Goal: Task Accomplishment & Management: Complete application form

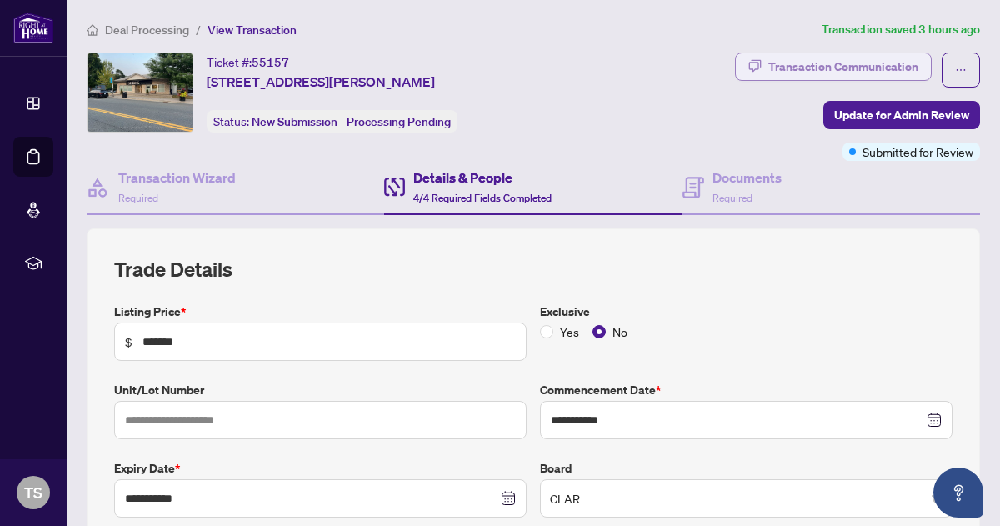
click at [818, 58] on div "Transaction Communication" at bounding box center [844, 66] width 150 height 27
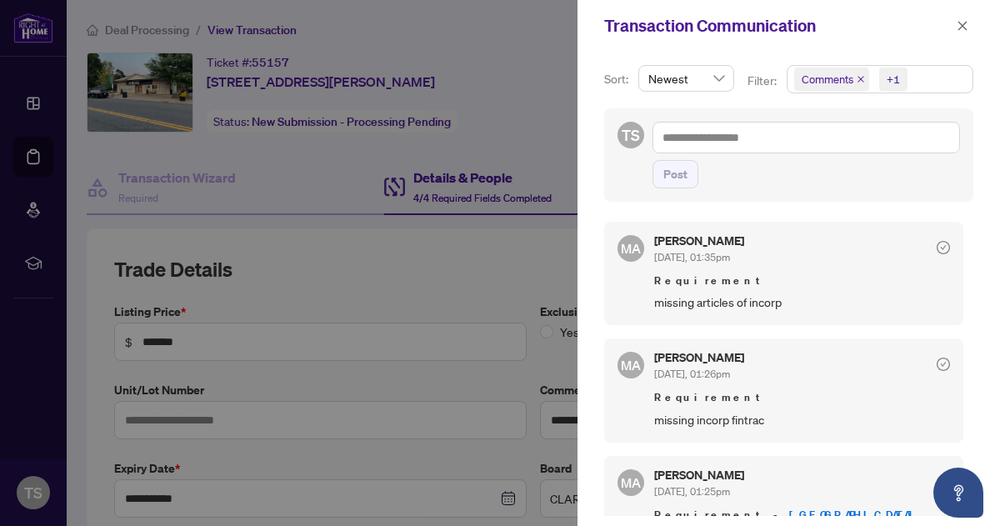
click at [558, 88] on div at bounding box center [500, 263] width 1000 height 526
click at [962, 26] on icon "close" at bounding box center [963, 25] width 9 height 9
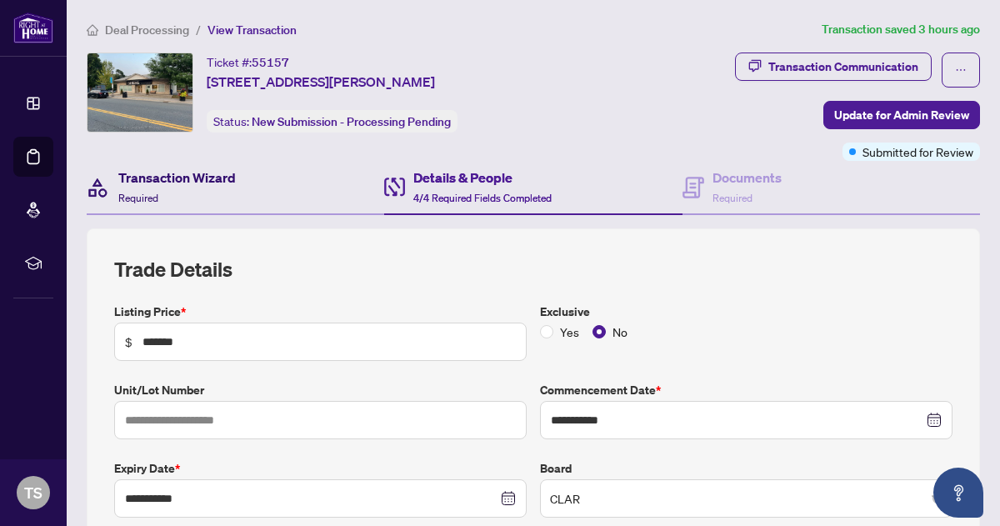
click at [171, 176] on h4 "Transaction Wizard" at bounding box center [177, 178] width 118 height 20
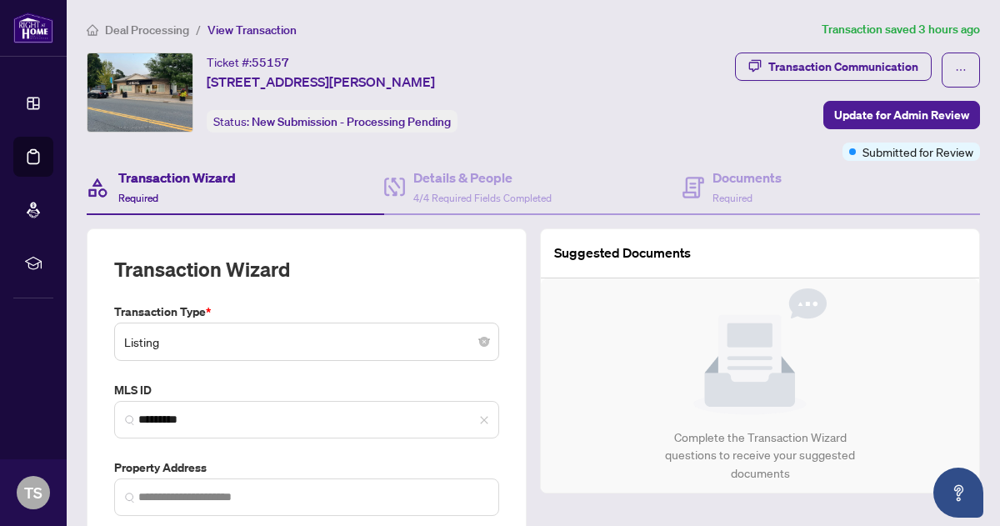
type input "**********"
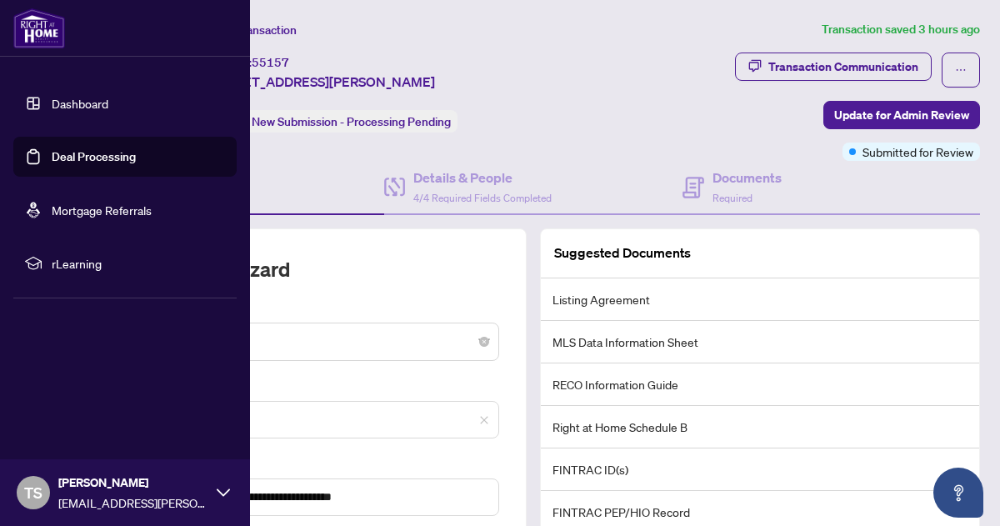
click at [52, 98] on link "Dashboard" at bounding box center [80, 103] width 57 height 15
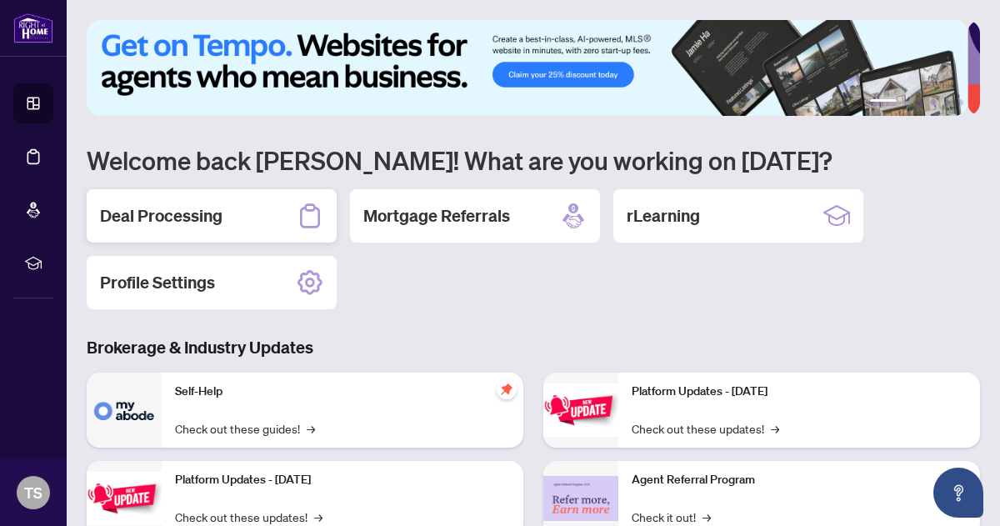
click at [210, 218] on h2 "Deal Processing" at bounding box center [161, 215] width 123 height 23
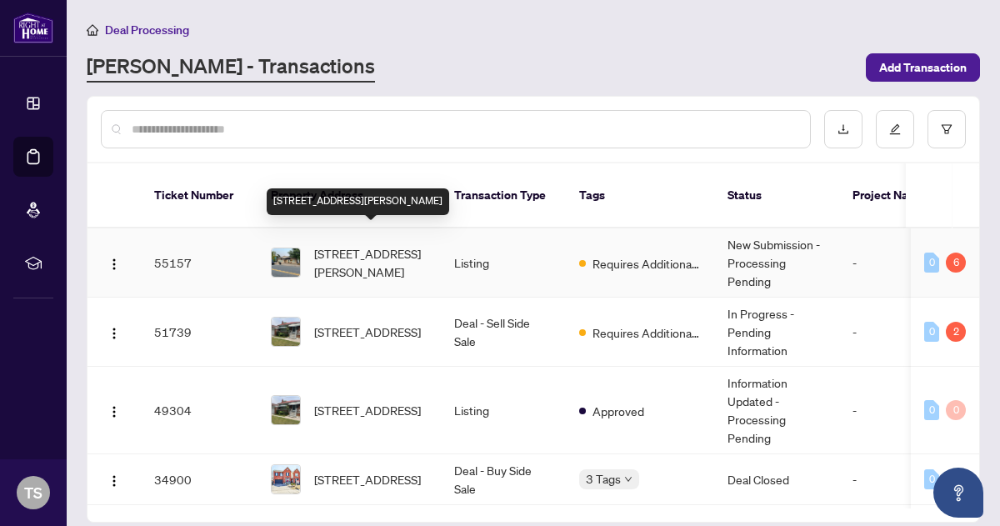
click at [355, 244] on span "67 Baldwin St, Whitby, Ontario L1M 1A3, Canada" at bounding box center [370, 262] width 113 height 37
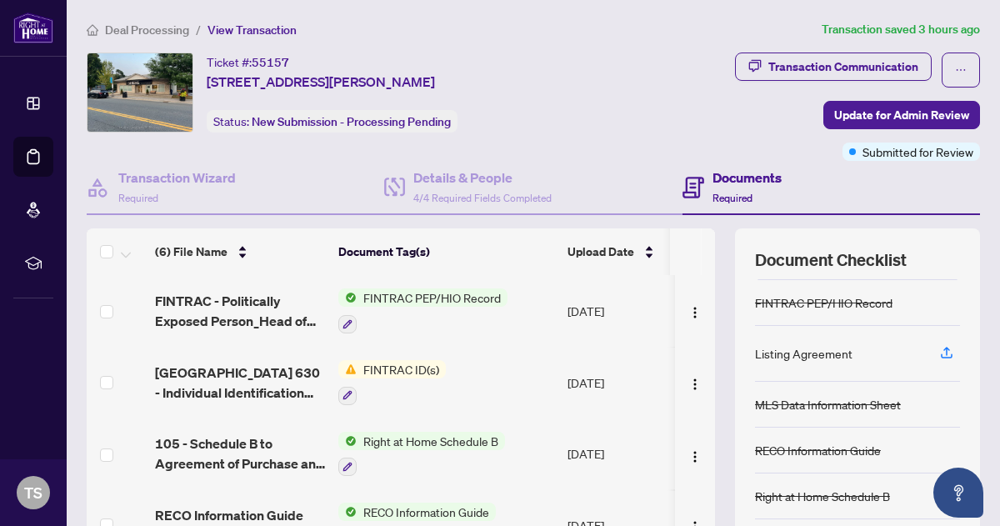
scroll to position [45, 0]
click at [939, 348] on icon "button" at bounding box center [946, 351] width 15 height 15
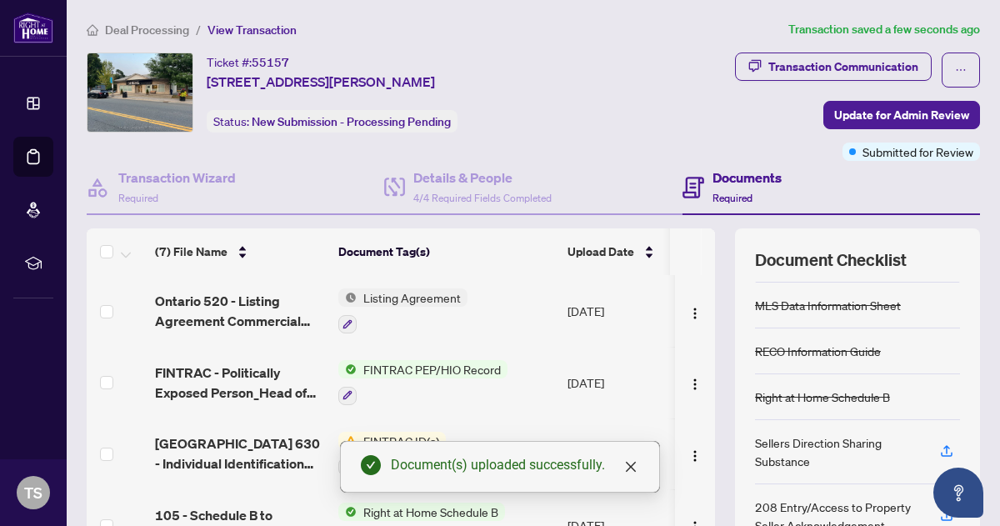
scroll to position [170, 0]
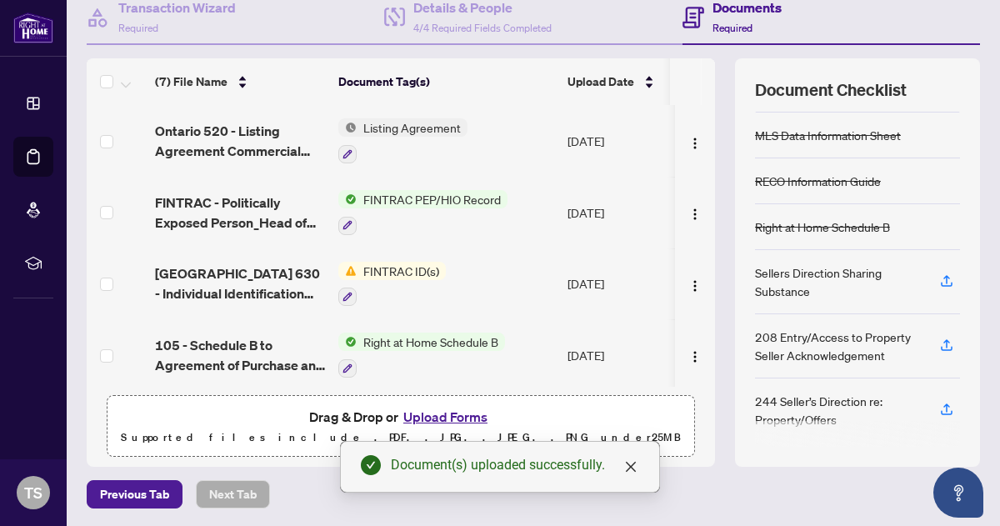
click at [430, 414] on button "Upload Forms" at bounding box center [445, 417] width 94 height 22
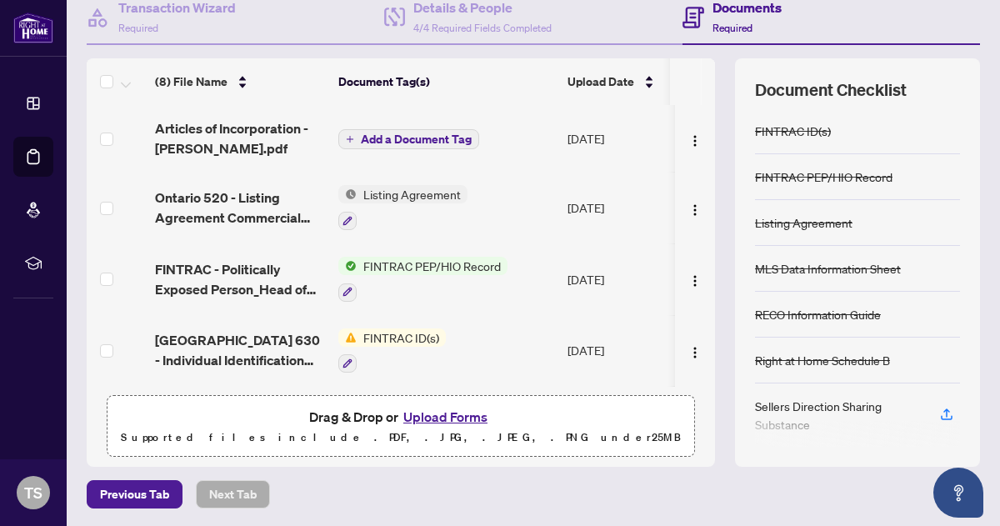
click at [420, 190] on span "Listing Agreement" at bounding box center [412, 194] width 111 height 18
click at [689, 203] on img "button" at bounding box center [695, 209] width 13 height 13
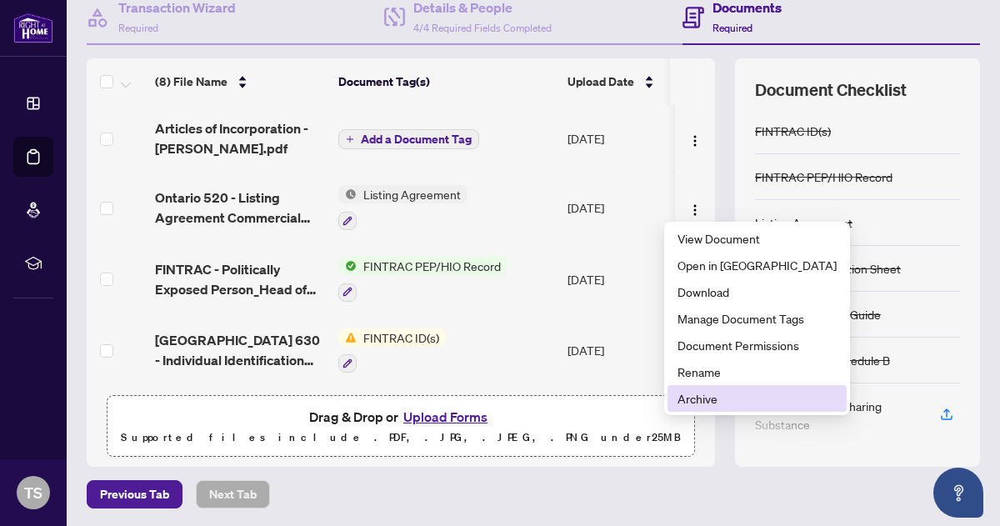
click at [702, 408] on li "Archive" at bounding box center [757, 398] width 179 height 27
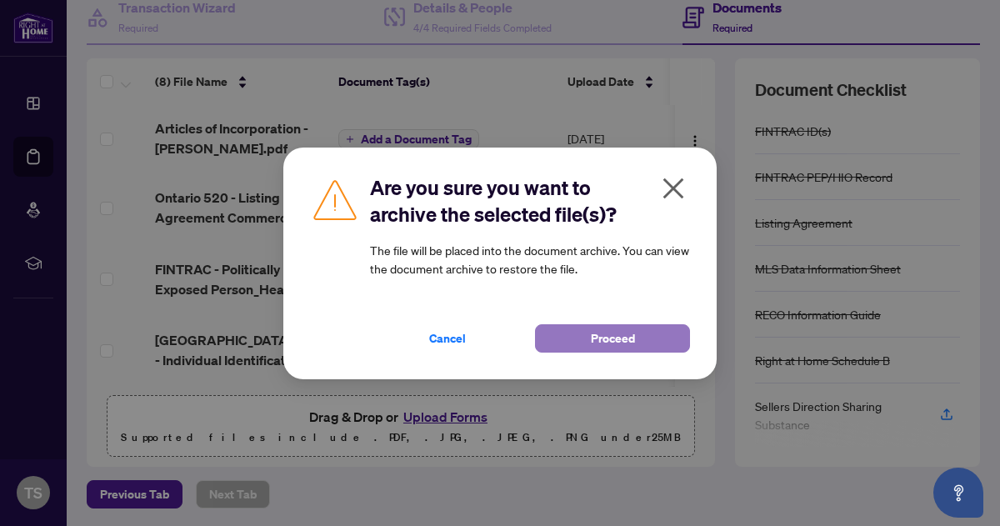
click at [614, 334] on span "Proceed" at bounding box center [613, 338] width 44 height 27
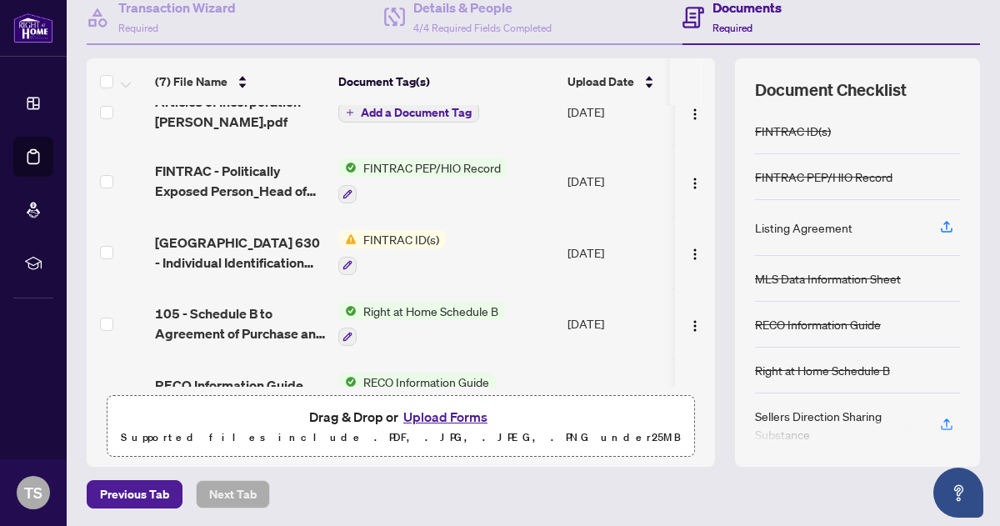
scroll to position [31, 0]
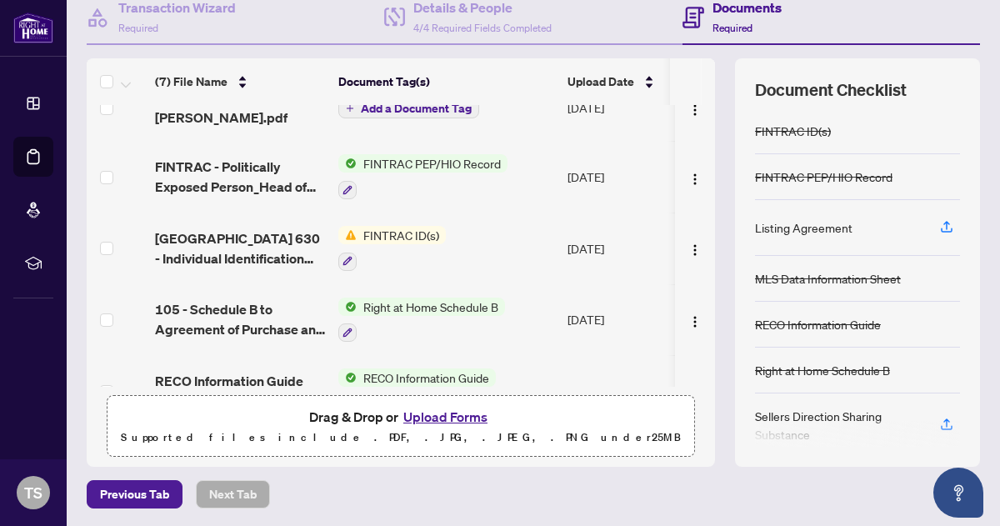
click at [392, 233] on span "FINTRAC ID(s)" at bounding box center [401, 235] width 89 height 18
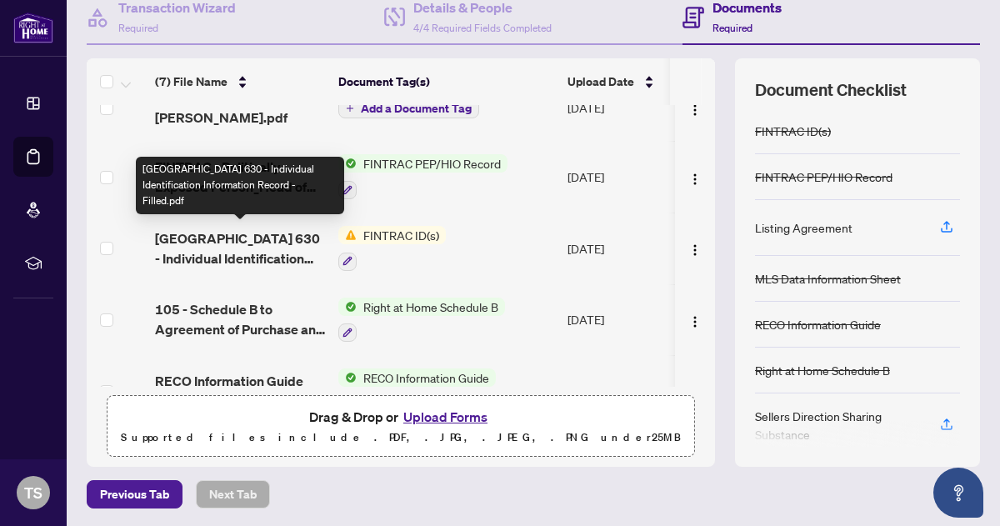
click at [287, 235] on span "[GEOGRAPHIC_DATA] 630 - Individual Identification Information Record - Filled.p…" at bounding box center [240, 248] width 170 height 40
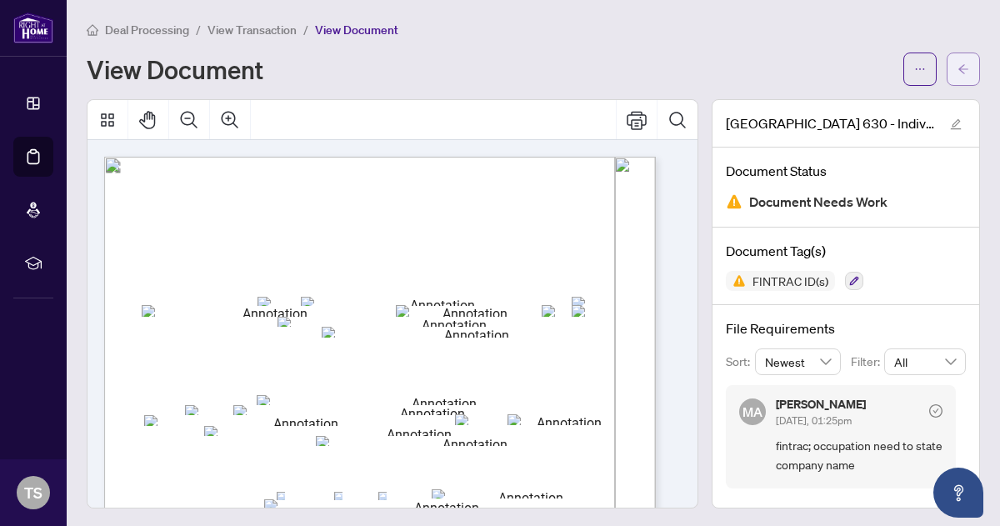
click at [957, 65] on button "button" at bounding box center [963, 69] width 33 height 33
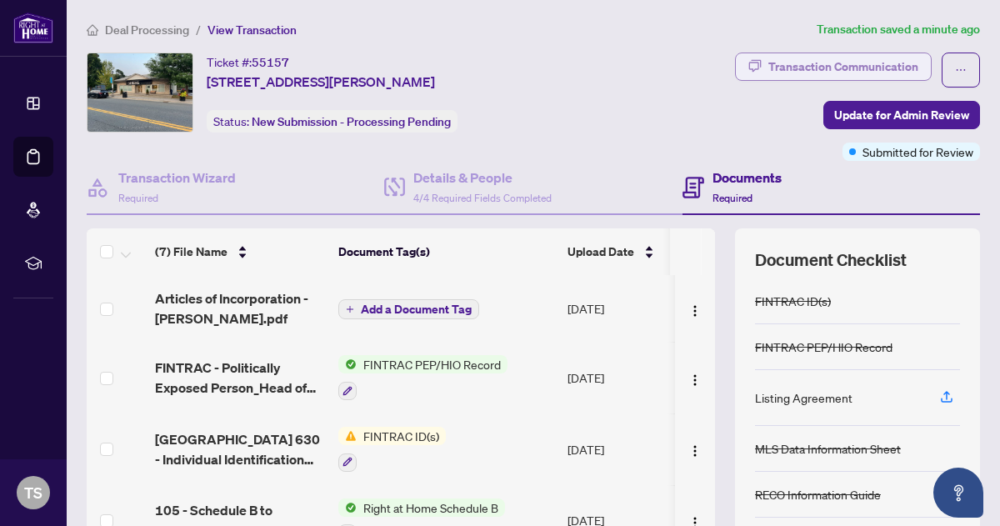
click at [821, 68] on div "Transaction Communication" at bounding box center [844, 66] width 150 height 27
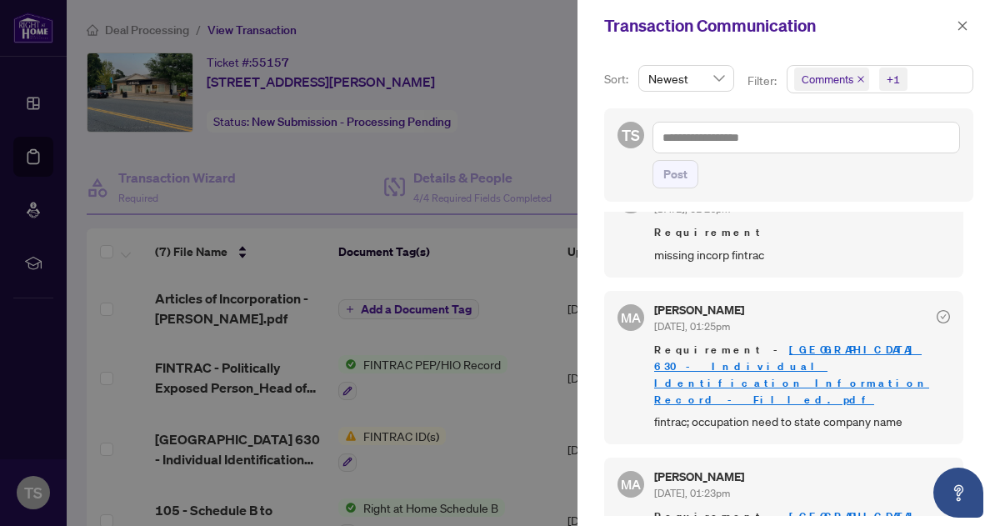
scroll to position [193, 0]
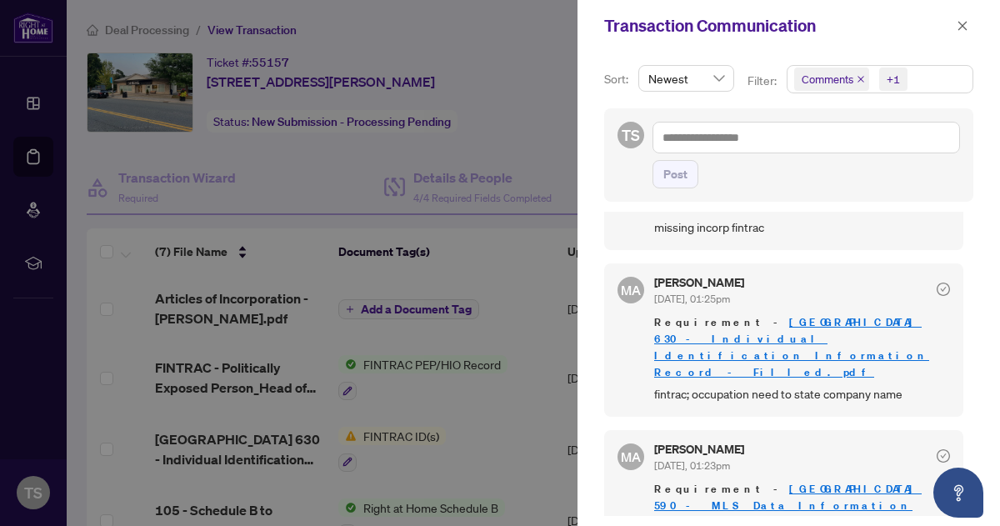
click at [785, 321] on link "[GEOGRAPHIC_DATA] 630 - Individual Identification Information Record - Filled.p…" at bounding box center [791, 347] width 275 height 64
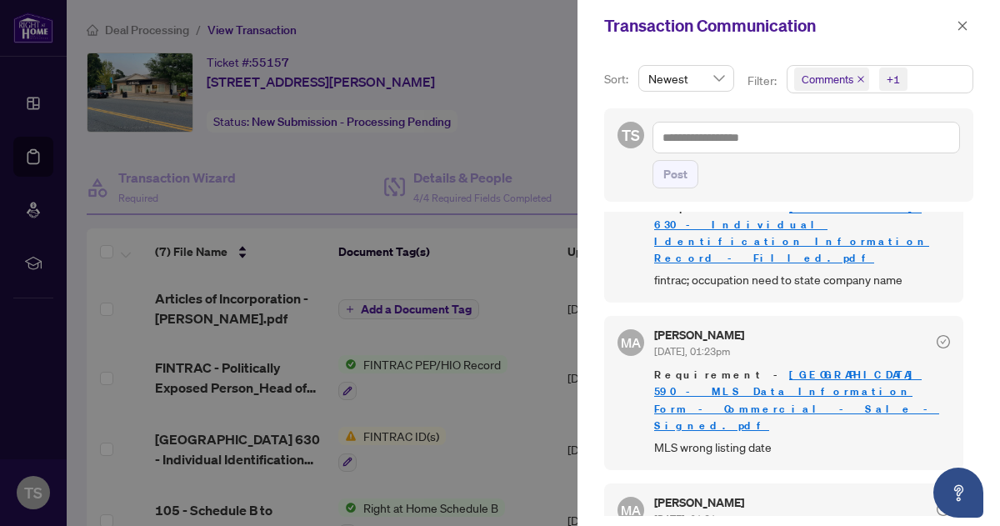
scroll to position [309, 0]
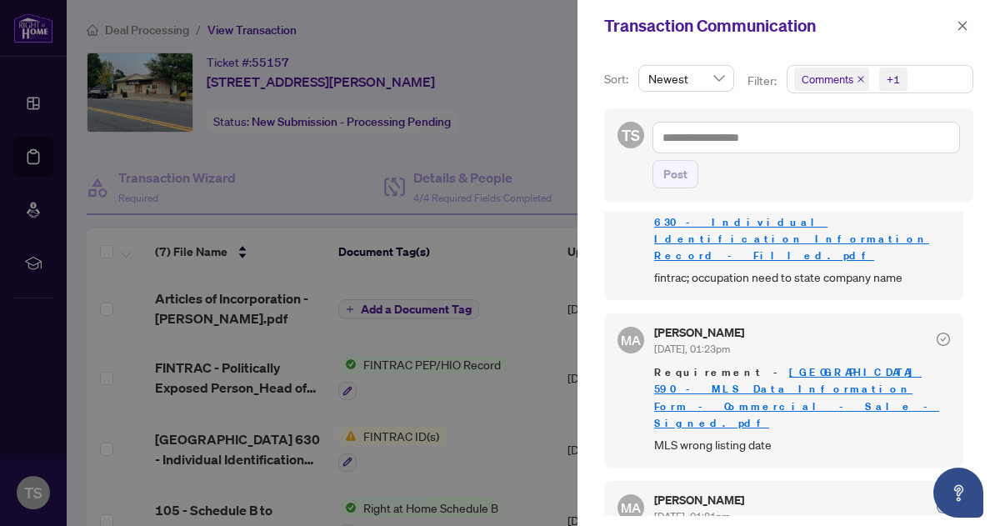
click at [786, 365] on link "Central Lakes 590 - MLS Data Information Form - Commercial - Sale - Signed.pdf" at bounding box center [796, 397] width 285 height 64
click at [328, 153] on div at bounding box center [500, 263] width 1000 height 526
click at [958, 28] on icon "close" at bounding box center [963, 26] width 12 height 12
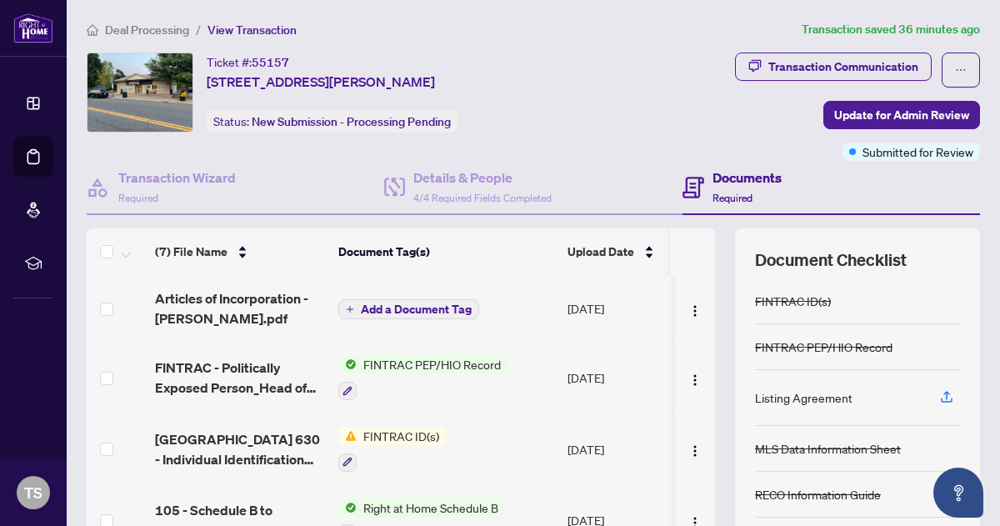
scroll to position [170, 0]
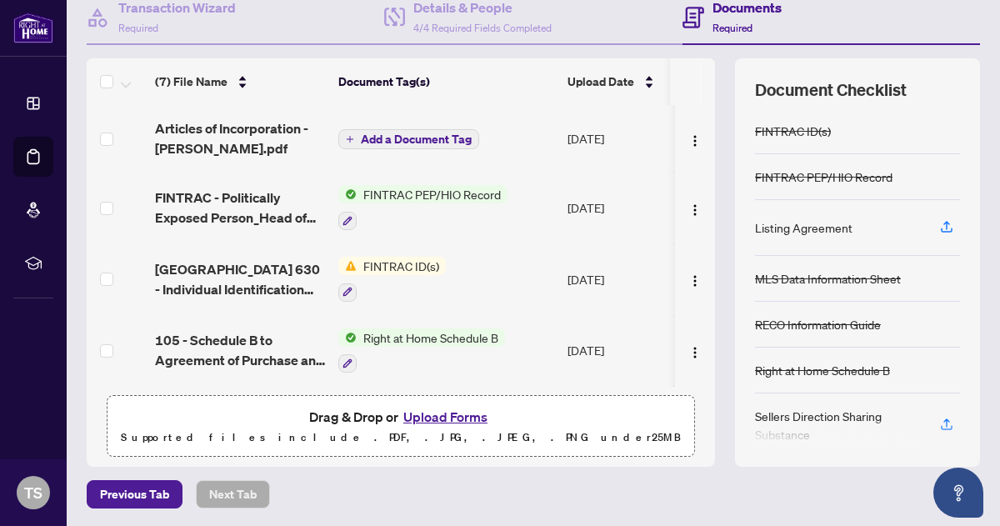
click at [434, 416] on button "Upload Forms" at bounding box center [445, 417] width 94 height 22
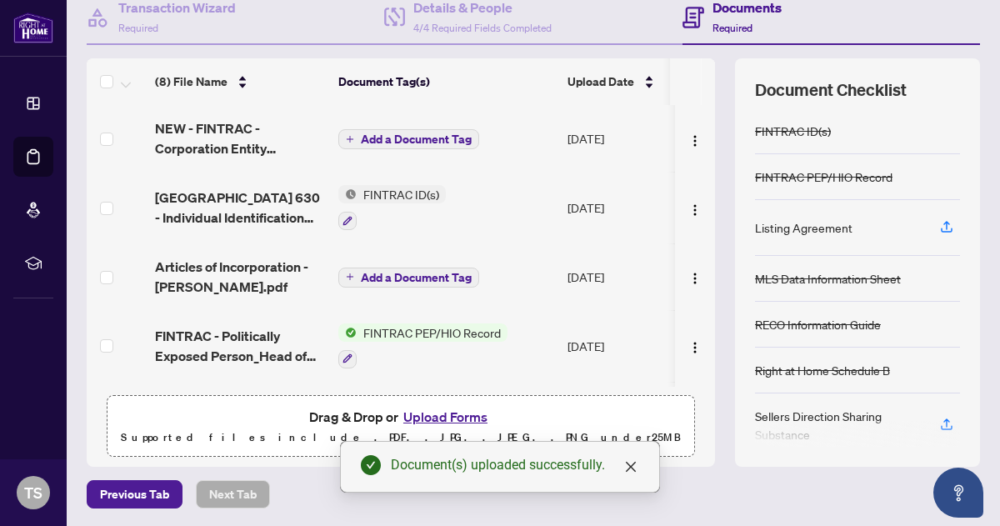
click at [402, 136] on span "Add a Document Tag" at bounding box center [416, 139] width 111 height 12
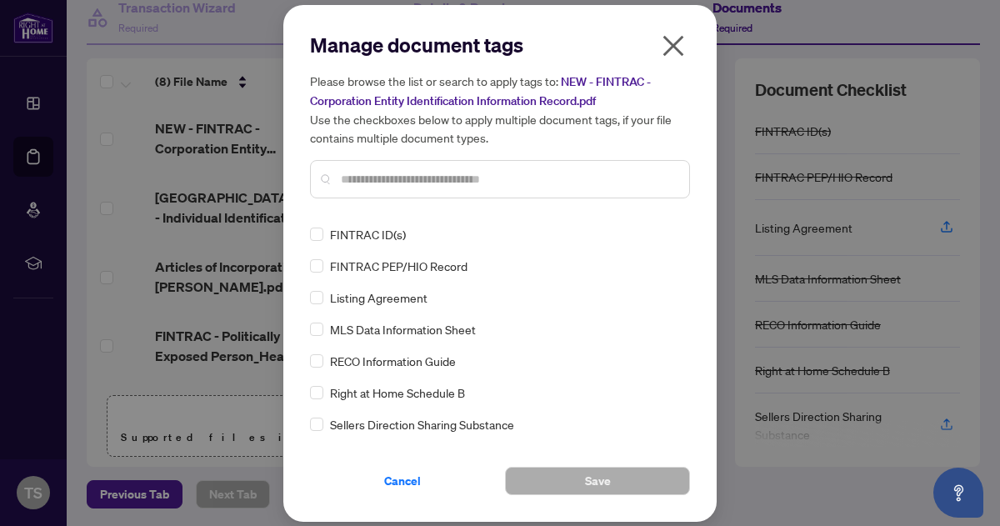
click at [395, 175] on input "text" at bounding box center [508, 179] width 335 height 18
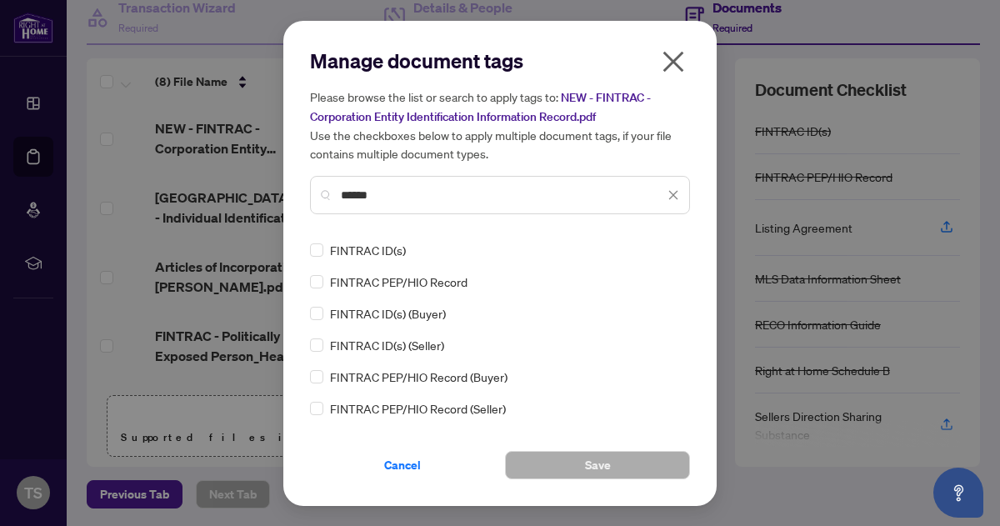
type input "******"
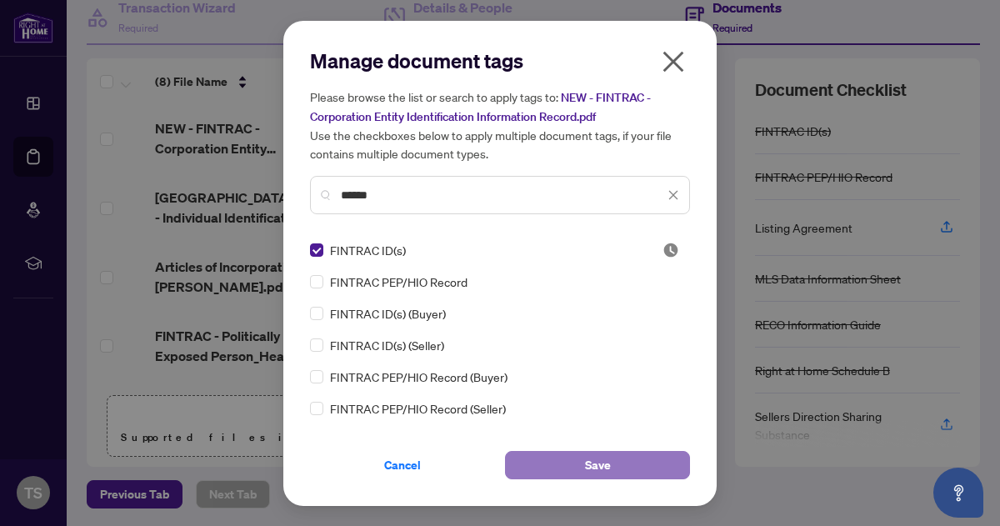
click at [600, 463] on span "Save" at bounding box center [598, 465] width 26 height 27
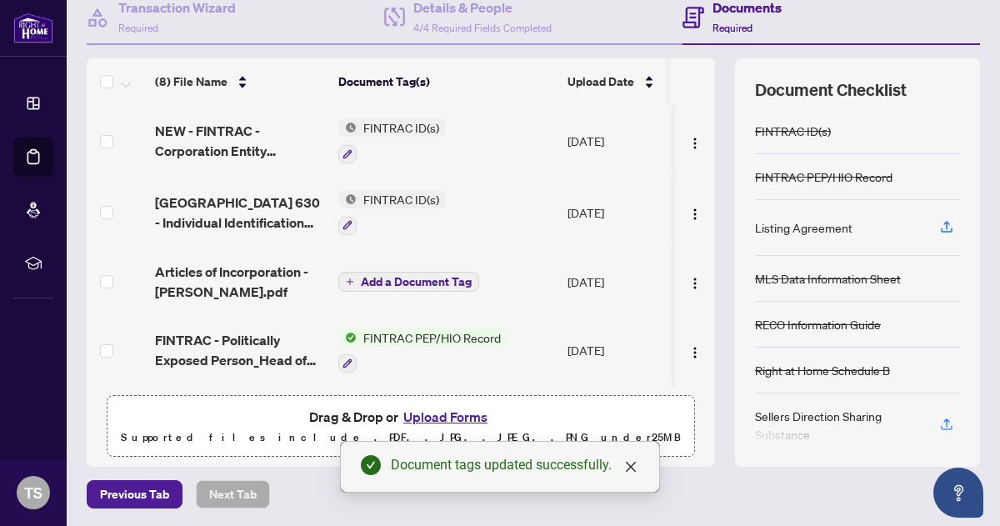
scroll to position [0, 0]
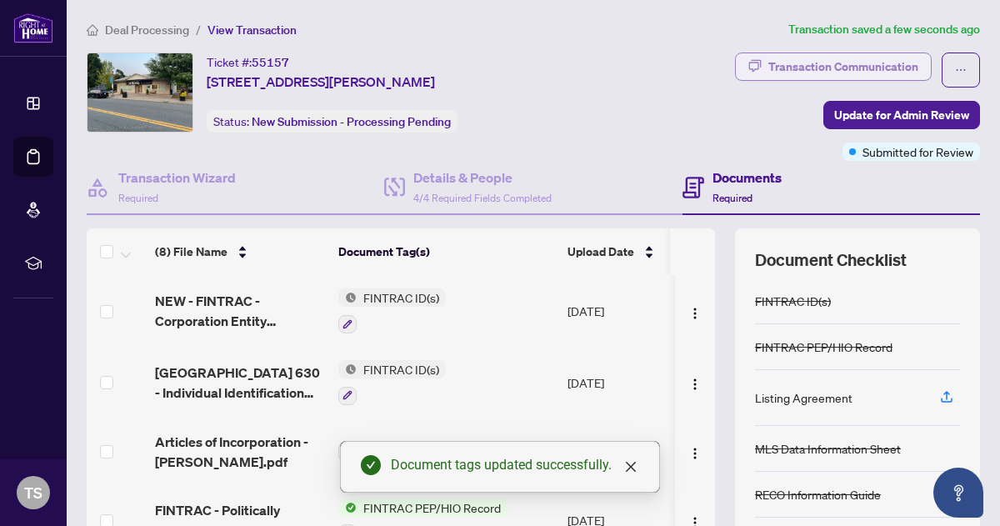
click at [821, 61] on div "Transaction Communication" at bounding box center [844, 66] width 150 height 27
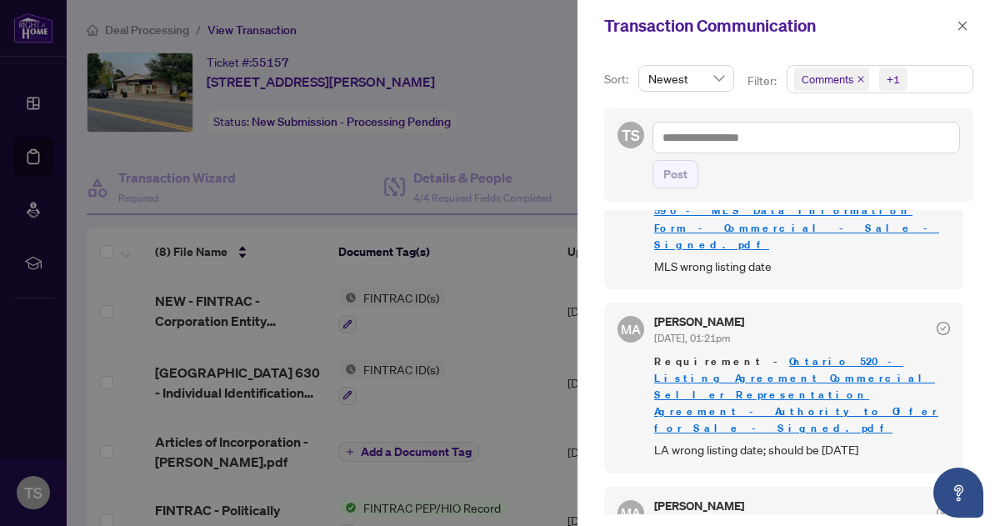
scroll to position [489, 0]
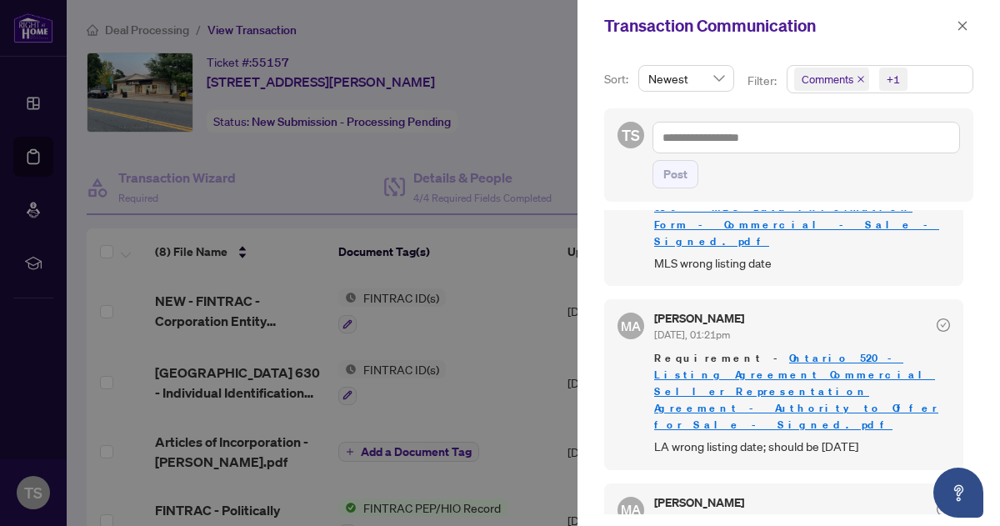
click at [496, 344] on div at bounding box center [500, 263] width 1000 height 526
click at [962, 22] on icon "close" at bounding box center [963, 26] width 12 height 12
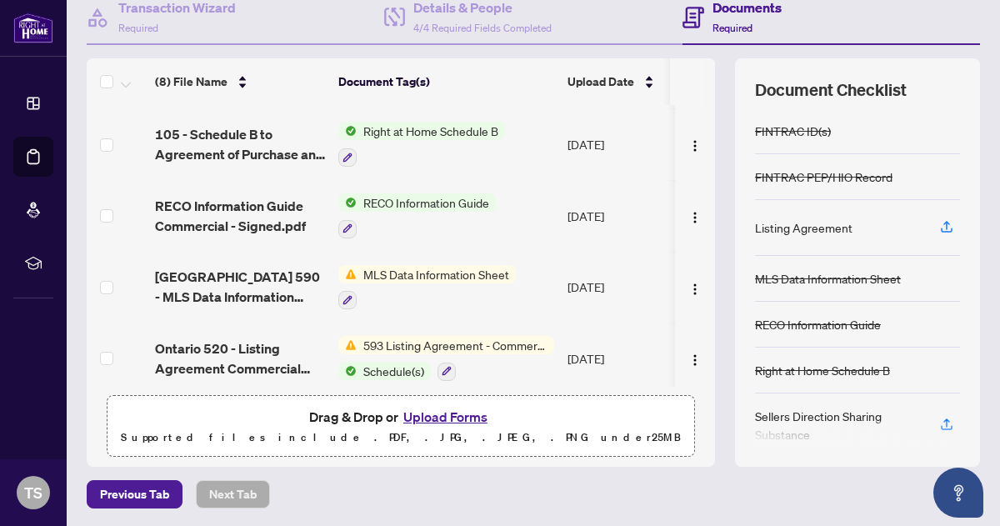
scroll to position [284, 0]
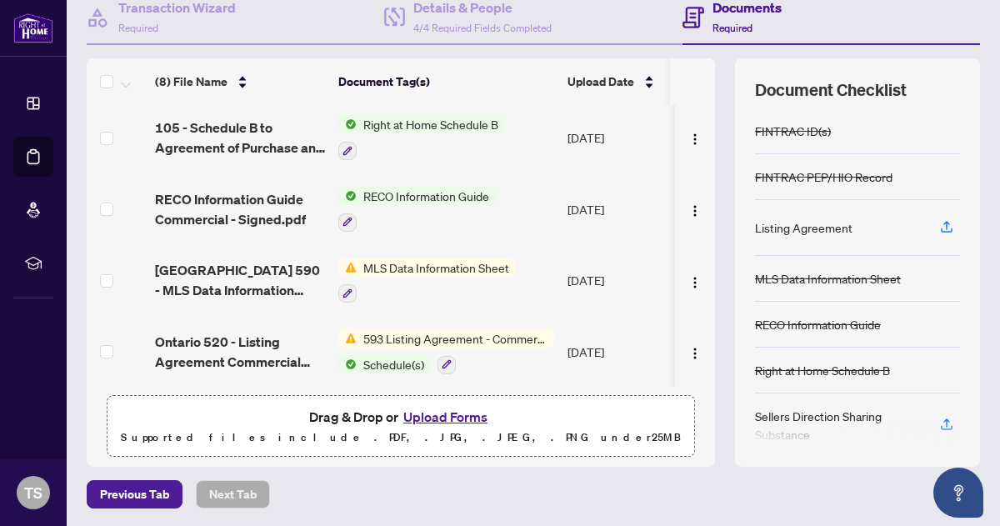
click at [437, 329] on span "593 Listing Agreement - Commercial - Seller Designated Representation Agreement…" at bounding box center [456, 338] width 198 height 18
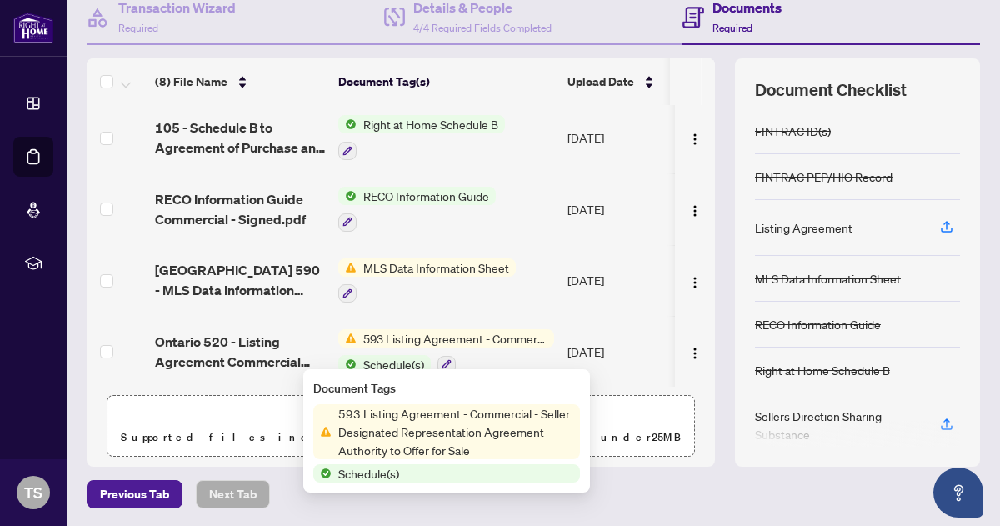
click at [437, 329] on span "593 Listing Agreement - Commercial - Seller Designated Representation Agreement…" at bounding box center [456, 338] width 198 height 18
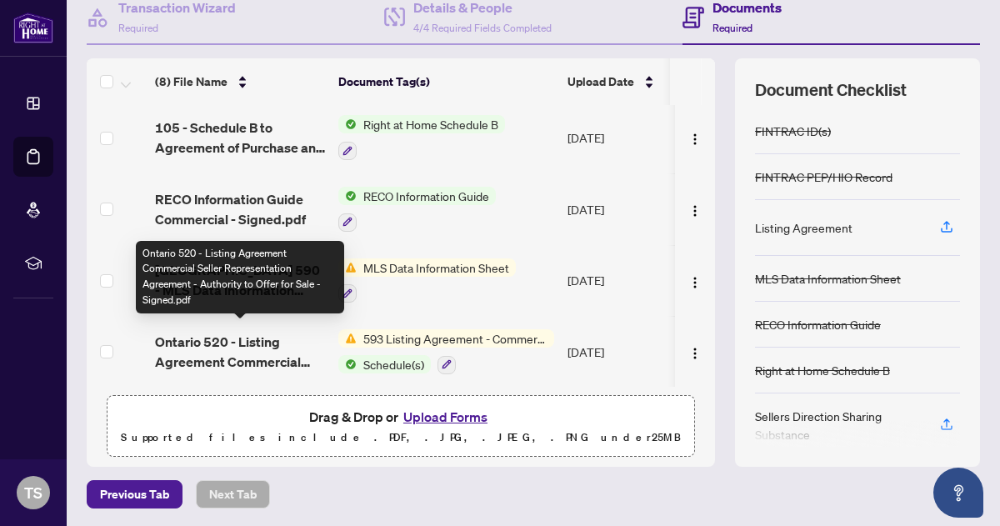
click at [262, 333] on span "Ontario 520 - Listing Agreement Commercial Seller Representation Agreement - Au…" at bounding box center [240, 352] width 170 height 40
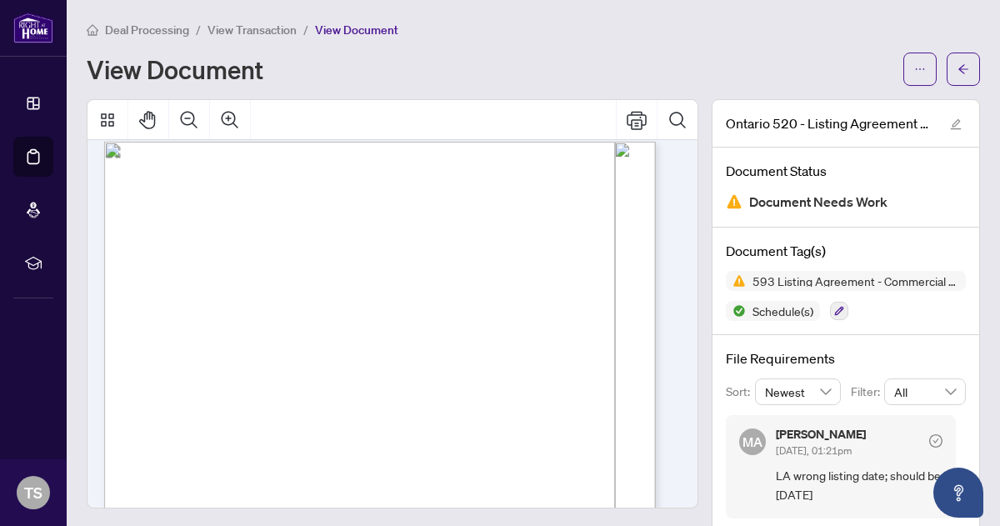
scroll to position [14, 0]
click at [914, 63] on icon "ellipsis" at bounding box center [920, 69] width 12 height 12
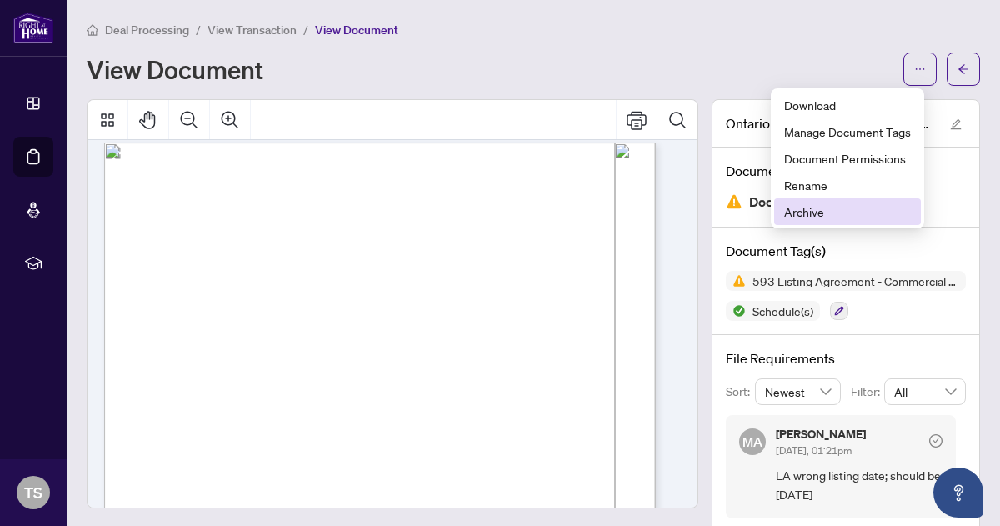
click at [815, 213] on span "Archive" at bounding box center [847, 212] width 127 height 18
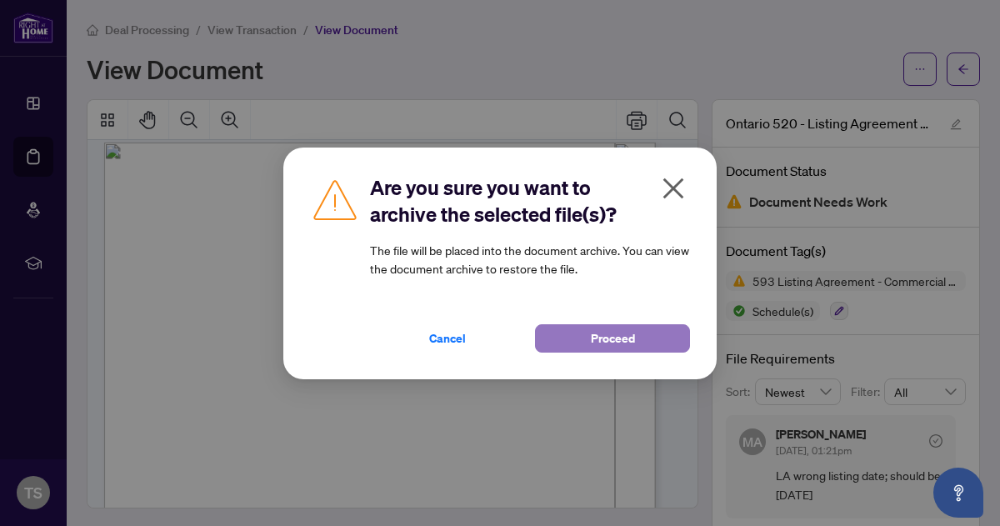
click at [625, 341] on span "Proceed" at bounding box center [613, 338] width 44 height 27
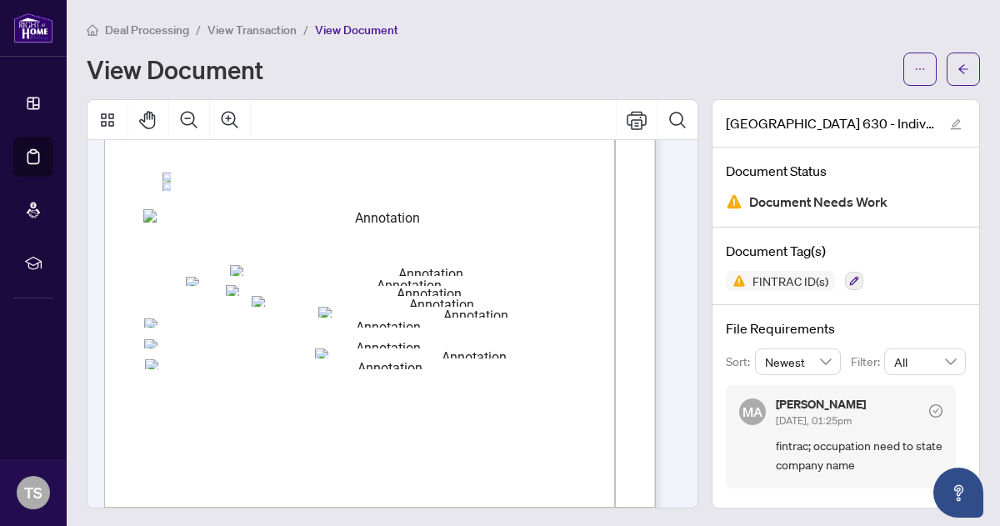
scroll to position [893, 0]
click at [914, 64] on icon "ellipsis" at bounding box center [920, 69] width 12 height 12
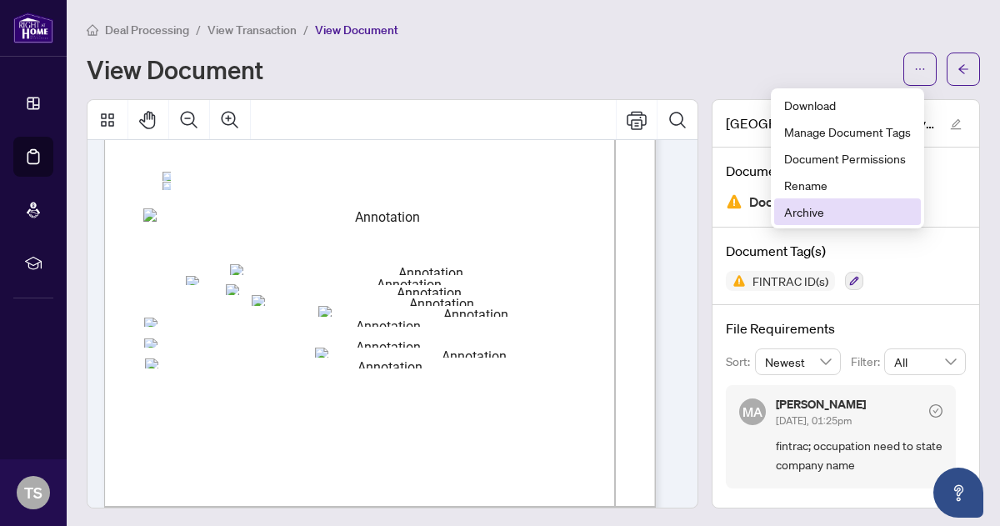
click at [805, 213] on span "Archive" at bounding box center [847, 212] width 127 height 18
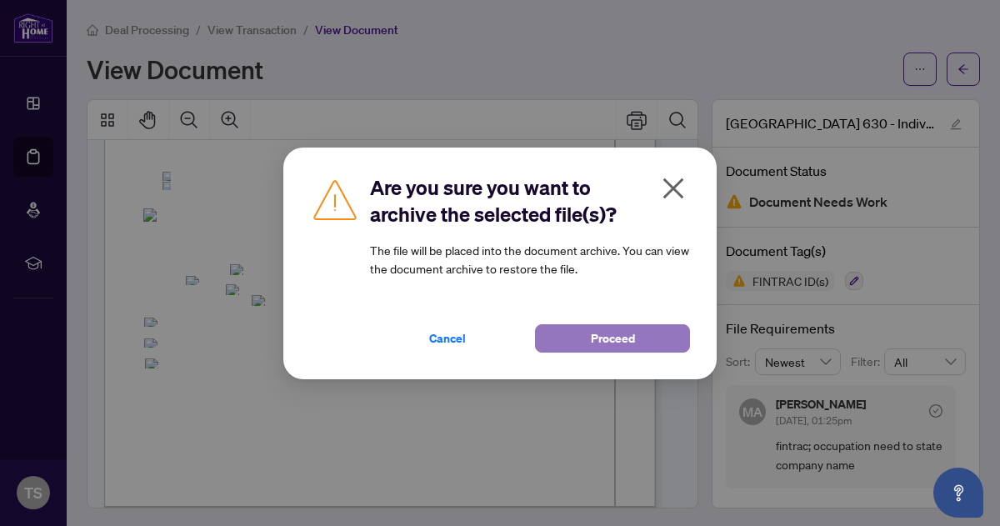
click at [620, 338] on span "Proceed" at bounding box center [613, 338] width 44 height 27
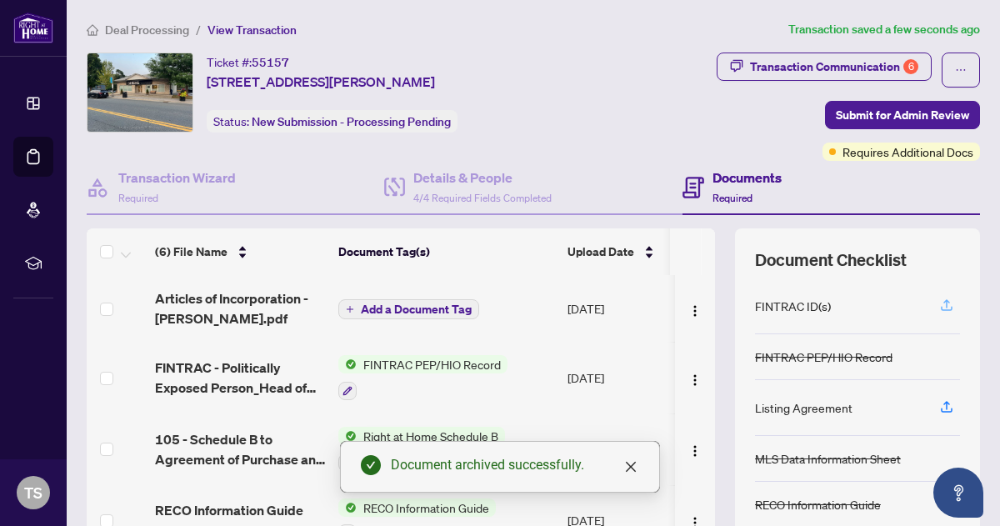
click at [939, 303] on icon "button" at bounding box center [946, 305] width 15 height 15
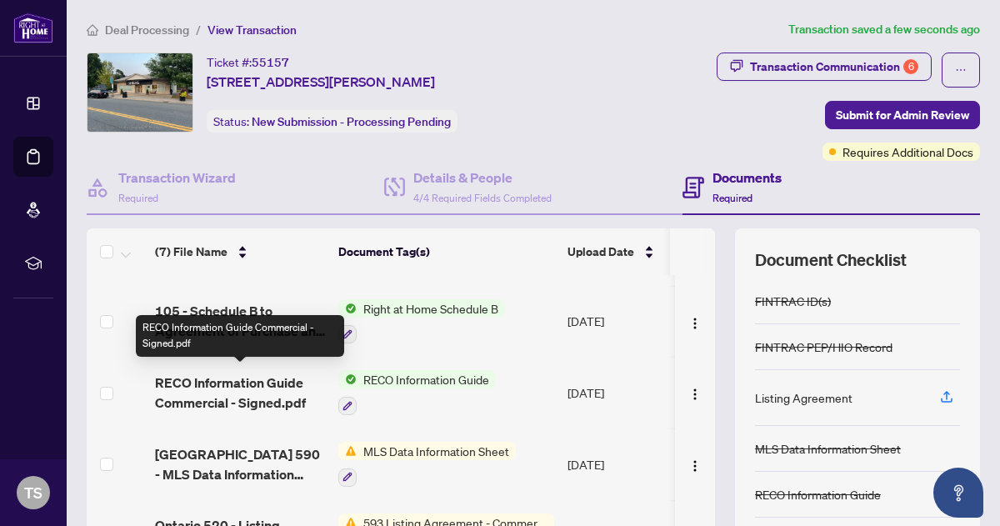
scroll to position [213, 0]
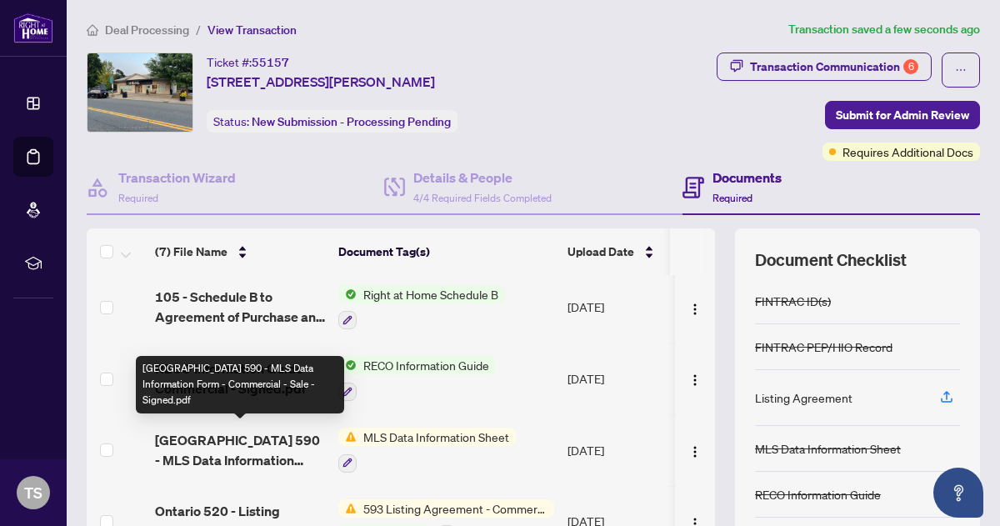
click at [230, 439] on span "Central Lakes 590 - MLS Data Information Form - Commercial - Sale - Signed.pdf" at bounding box center [240, 450] width 170 height 40
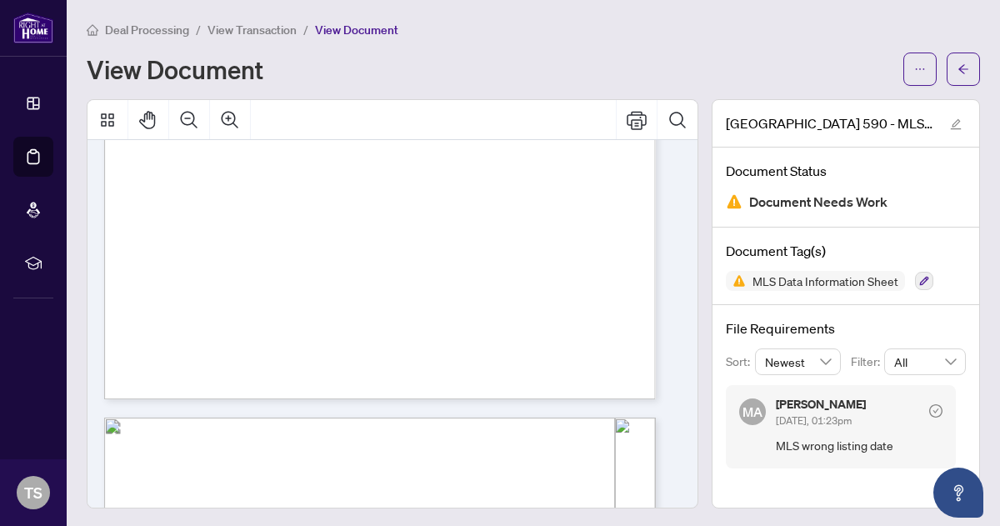
scroll to position [396, 0]
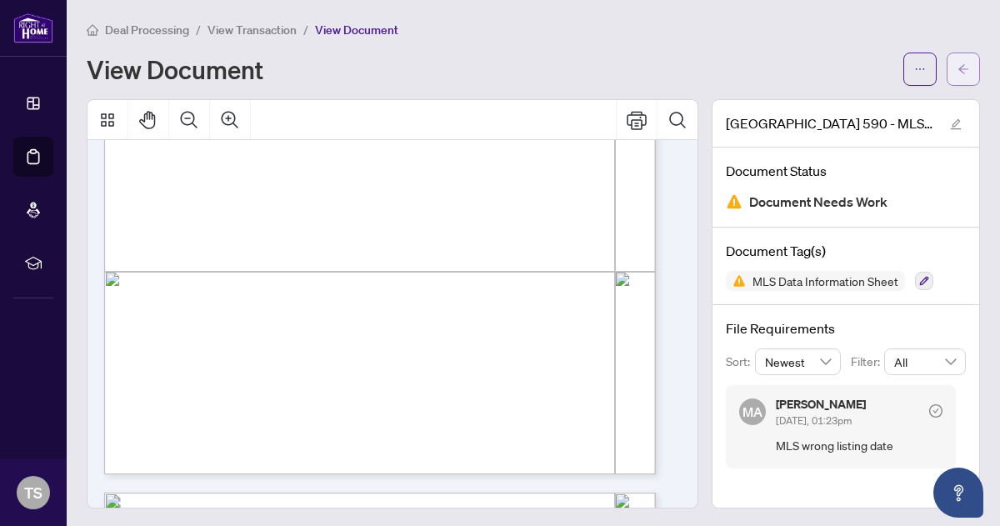
click at [958, 62] on span "button" at bounding box center [964, 69] width 12 height 27
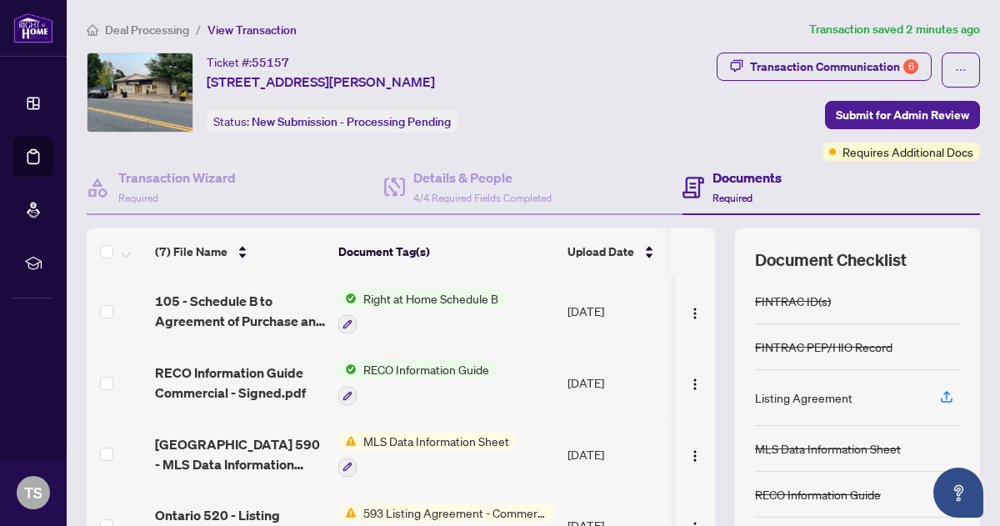
scroll to position [213, 0]
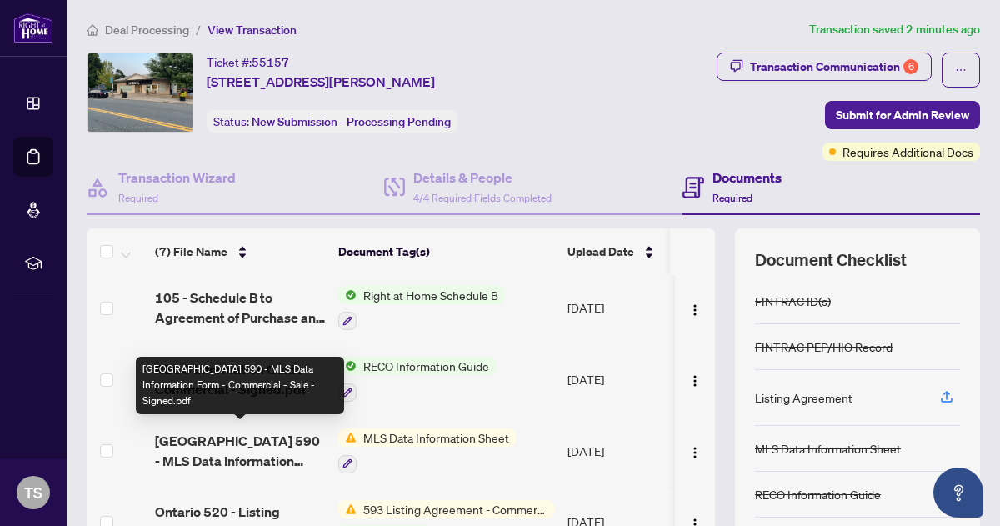
click at [271, 438] on span "Central Lakes 590 - MLS Data Information Form - Commercial - Sale - Signed.pdf" at bounding box center [240, 451] width 170 height 40
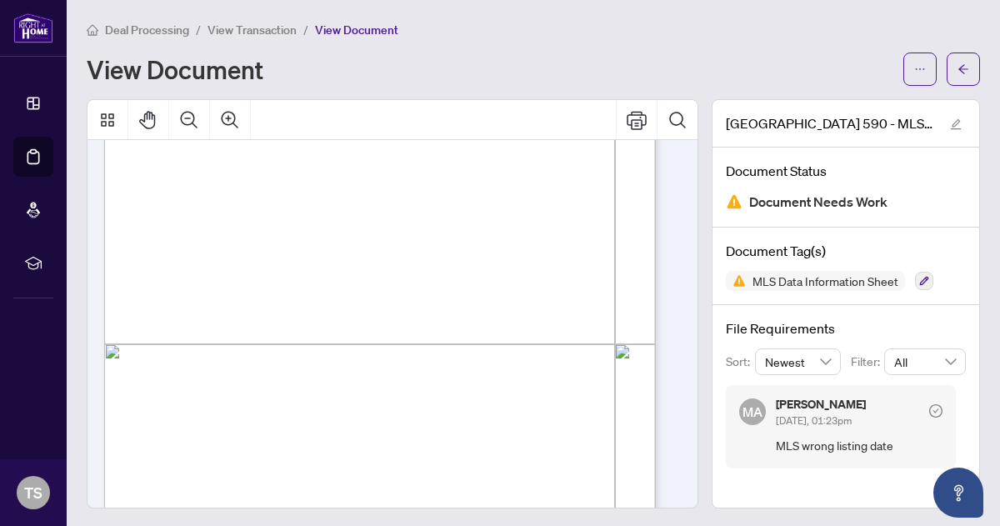
scroll to position [322, 0]
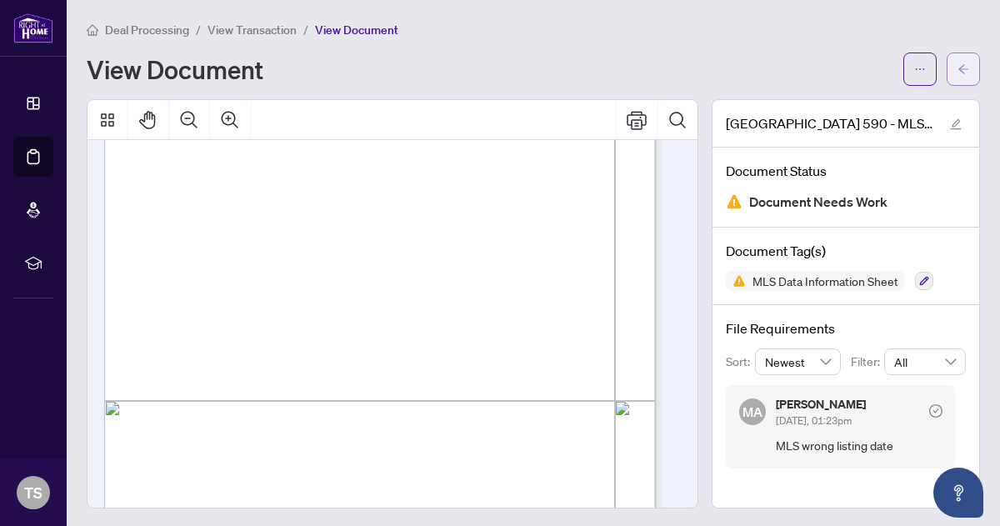
click at [958, 57] on span "button" at bounding box center [964, 69] width 12 height 27
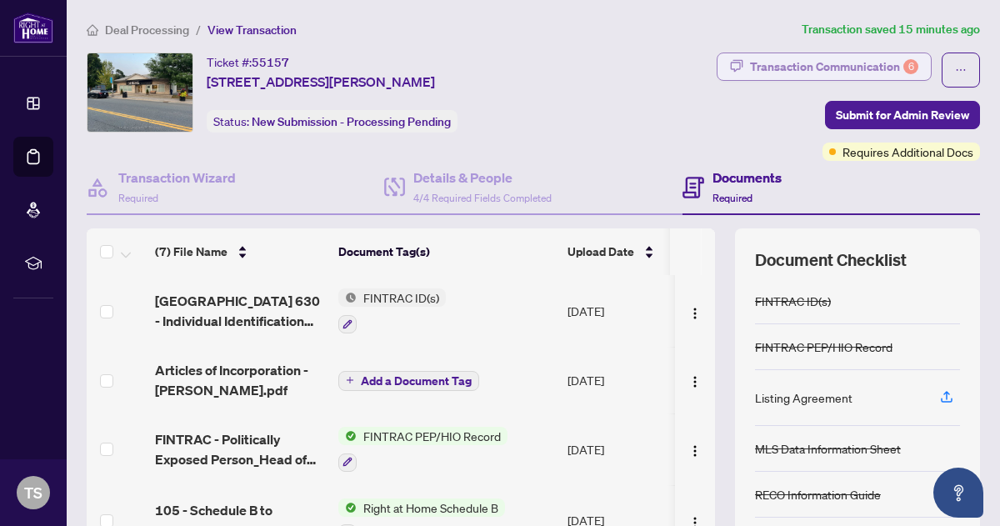
click at [807, 64] on div "Transaction Communication 6" at bounding box center [834, 66] width 168 height 27
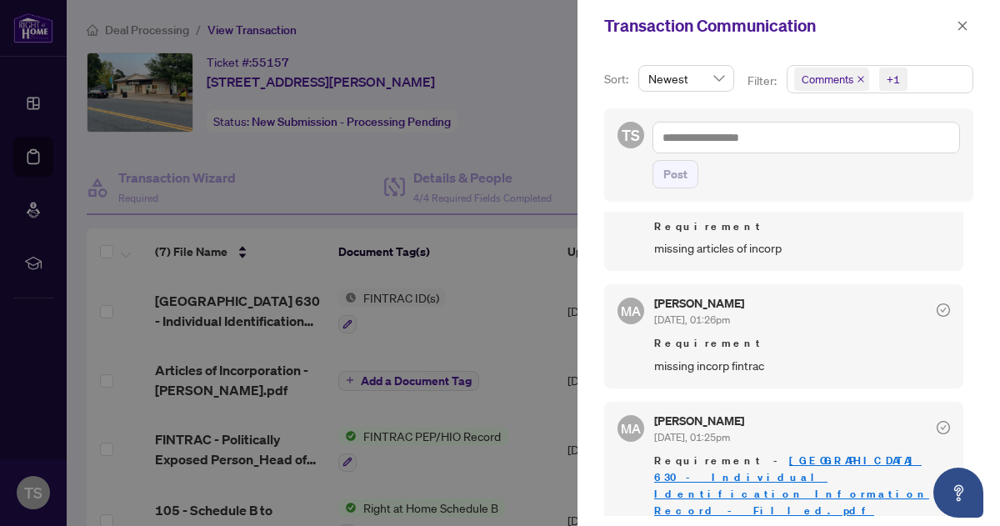
scroll to position [55, 0]
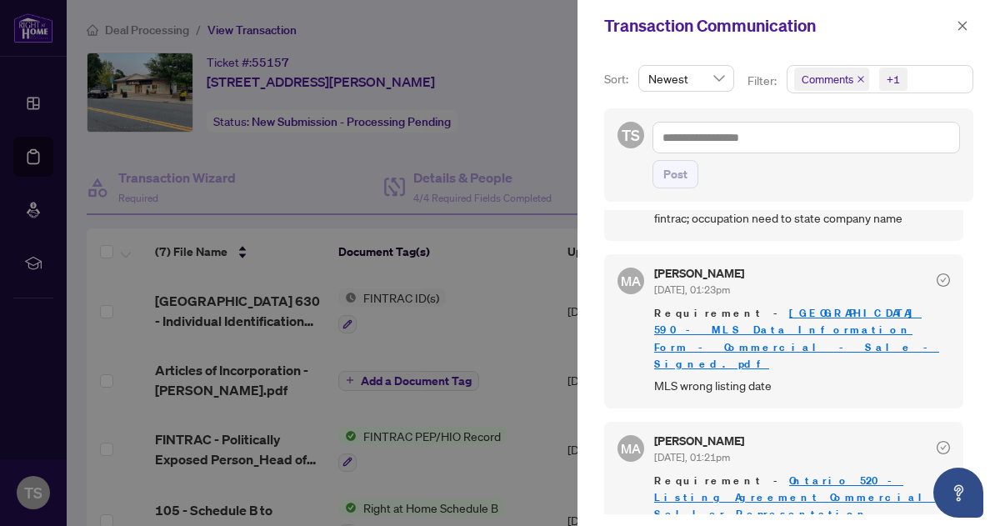
scroll to position [365, 0]
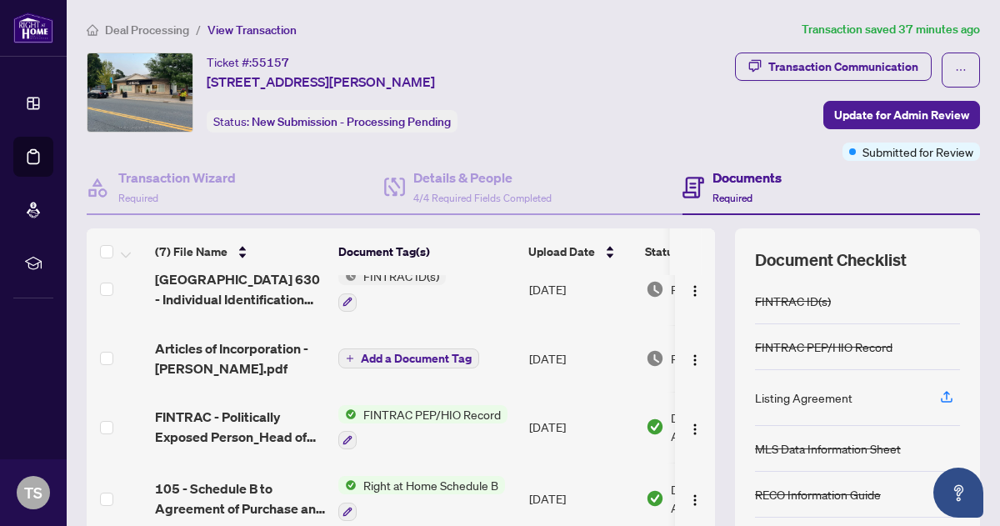
scroll to position [94, 0]
click at [422, 353] on span "Add a Document Tag" at bounding box center [416, 358] width 111 height 12
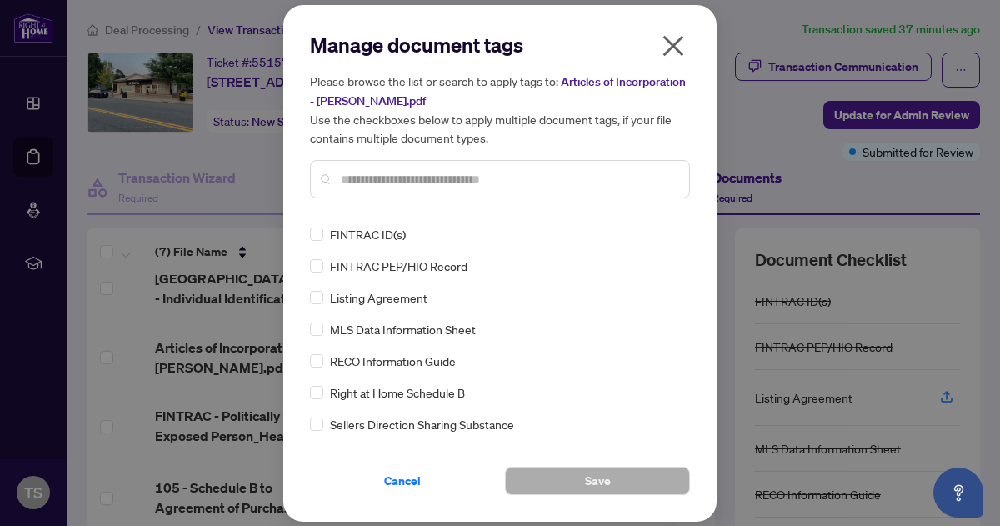
click at [373, 178] on input "text" at bounding box center [508, 179] width 335 height 18
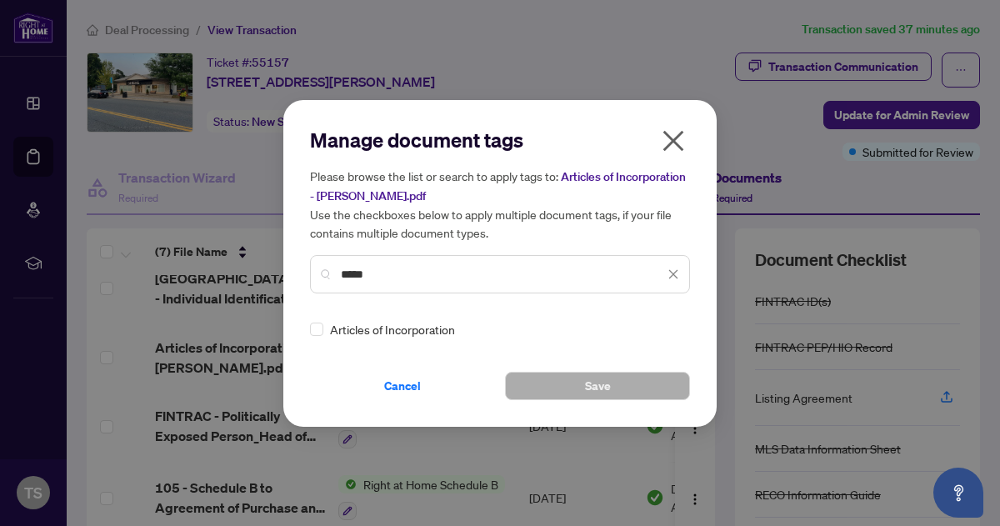
type input "*****"
click at [601, 391] on span "Save" at bounding box center [598, 386] width 26 height 27
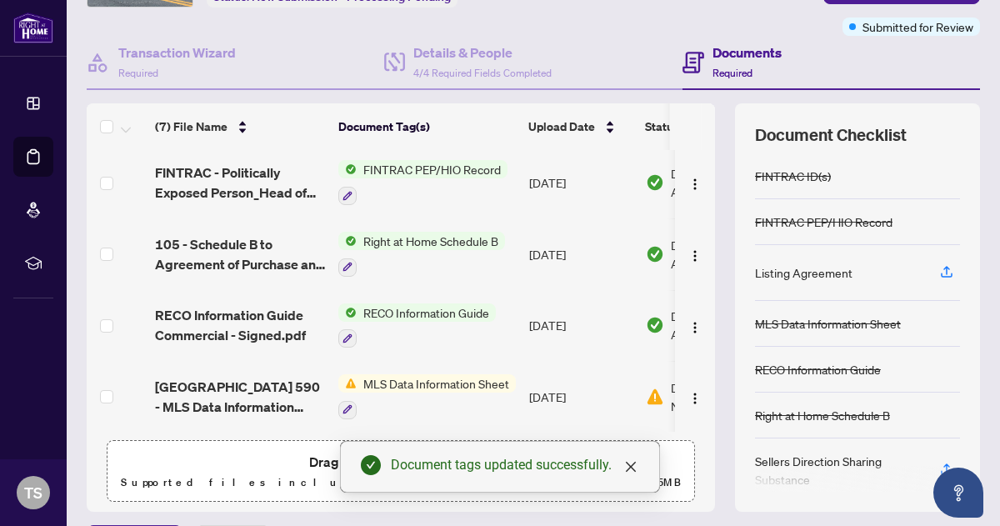
scroll to position [155, 0]
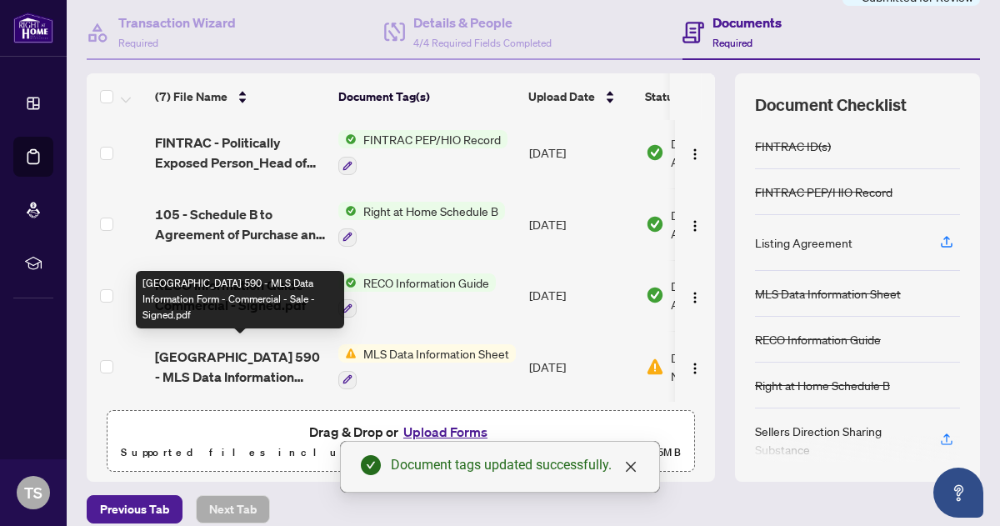
click at [236, 347] on span "Central Lakes 590 - MLS Data Information Form - Commercial - Sale - Signed.pdf" at bounding box center [240, 367] width 170 height 40
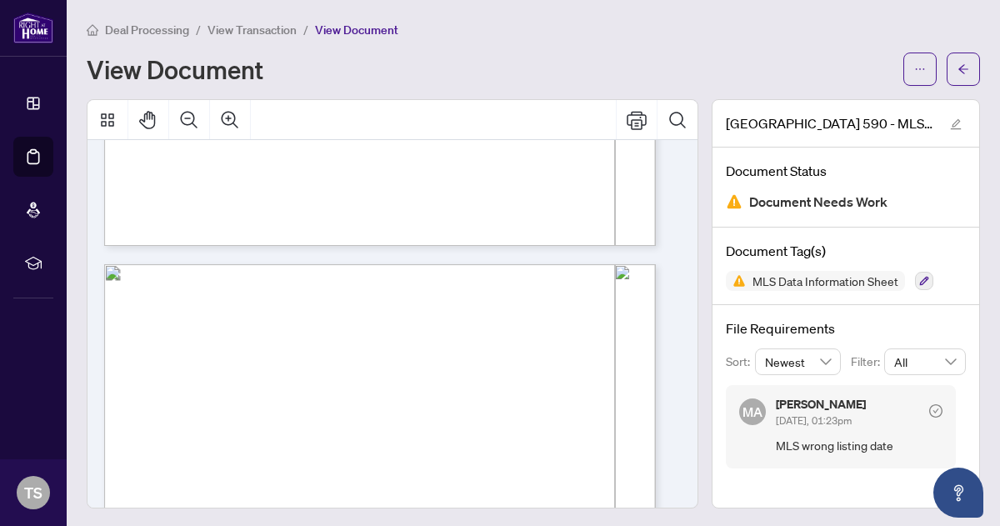
scroll to position [621, 0]
click at [914, 65] on icon "ellipsis" at bounding box center [920, 69] width 12 height 12
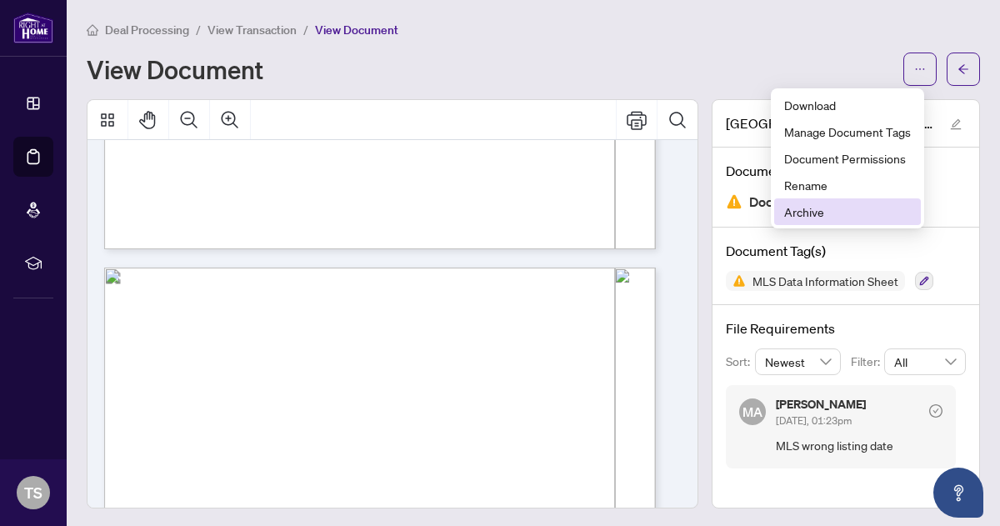
click at [809, 204] on span "Archive" at bounding box center [847, 212] width 127 height 18
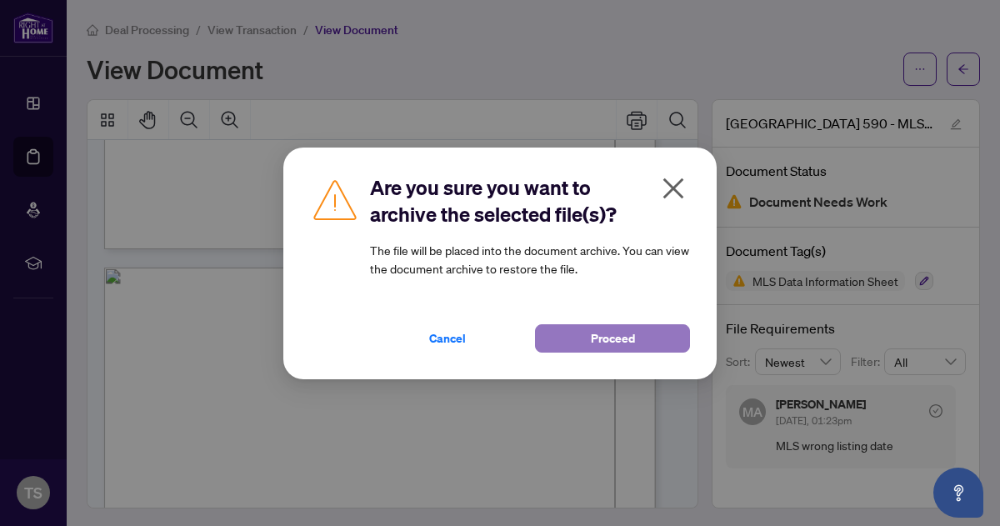
click at [616, 337] on span "Proceed" at bounding box center [613, 338] width 44 height 27
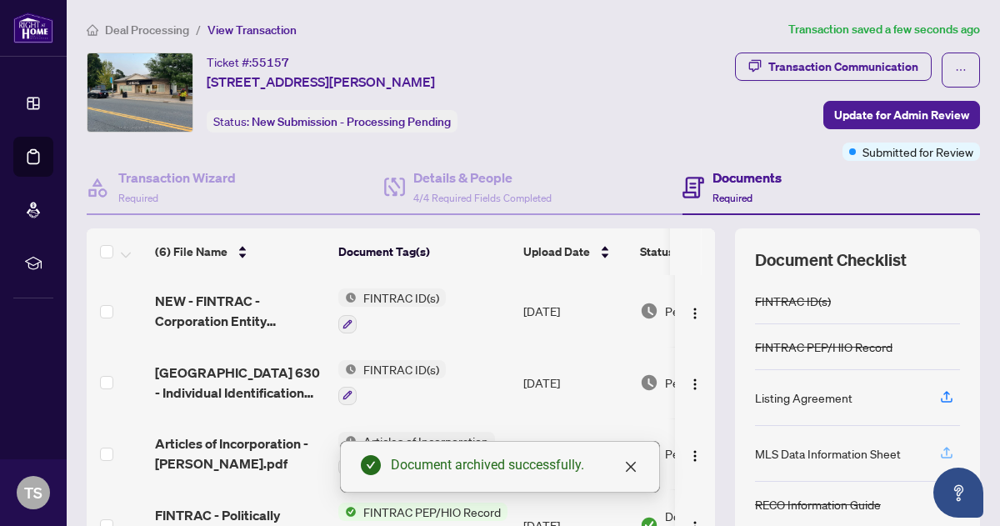
click at [940, 448] on icon "button" at bounding box center [946, 452] width 15 height 15
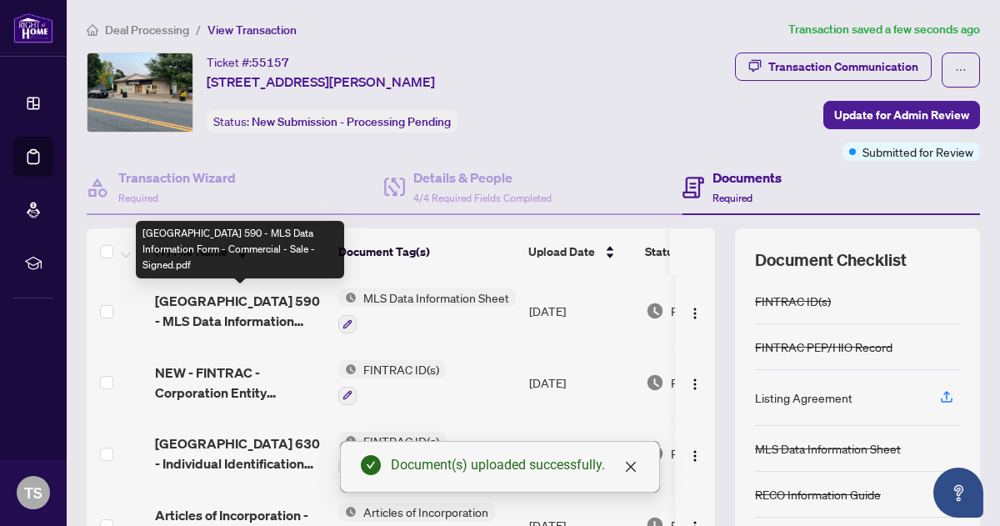
click at [262, 301] on span "Central Lakes 590 - MLS Data Information Form - Commercial - Sale - Signed.pdf" at bounding box center [240, 311] width 170 height 40
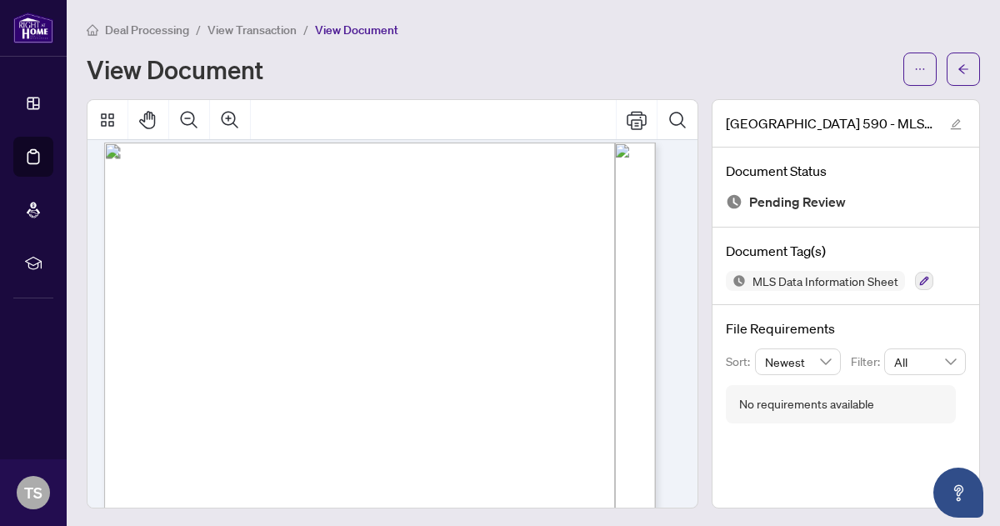
scroll to position [747, 0]
click at [958, 68] on icon "arrow-left" at bounding box center [964, 69] width 12 height 12
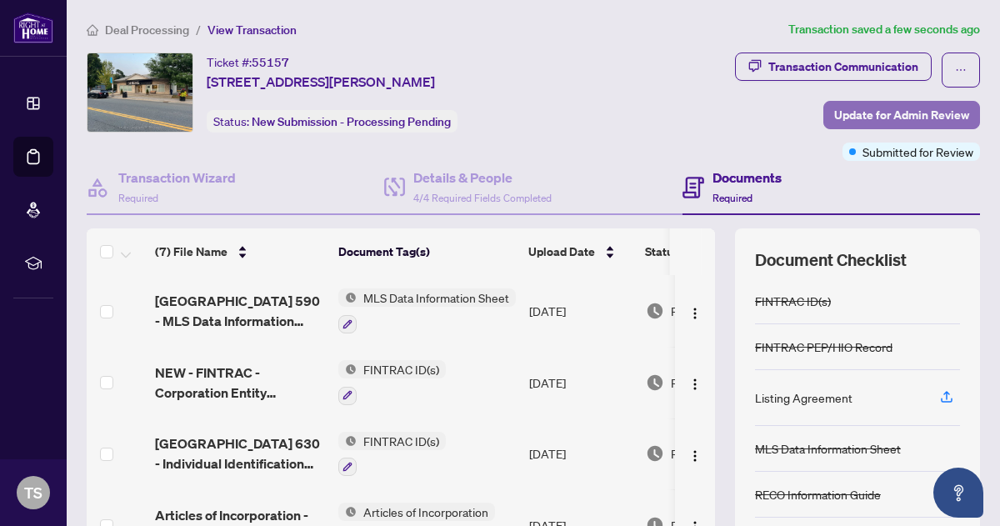
click at [884, 113] on span "Update for Admin Review" at bounding box center [901, 115] width 135 height 27
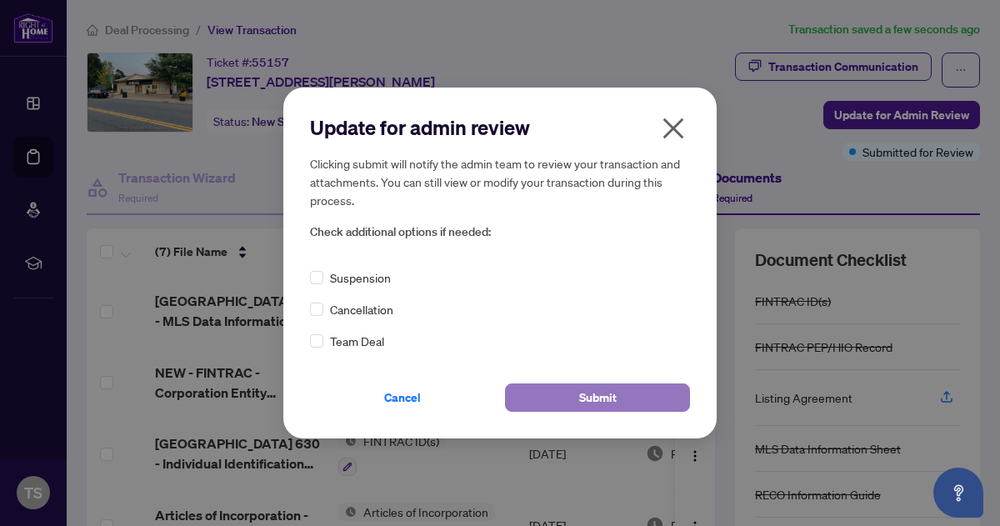
click at [598, 399] on span "Submit" at bounding box center [598, 397] width 38 height 27
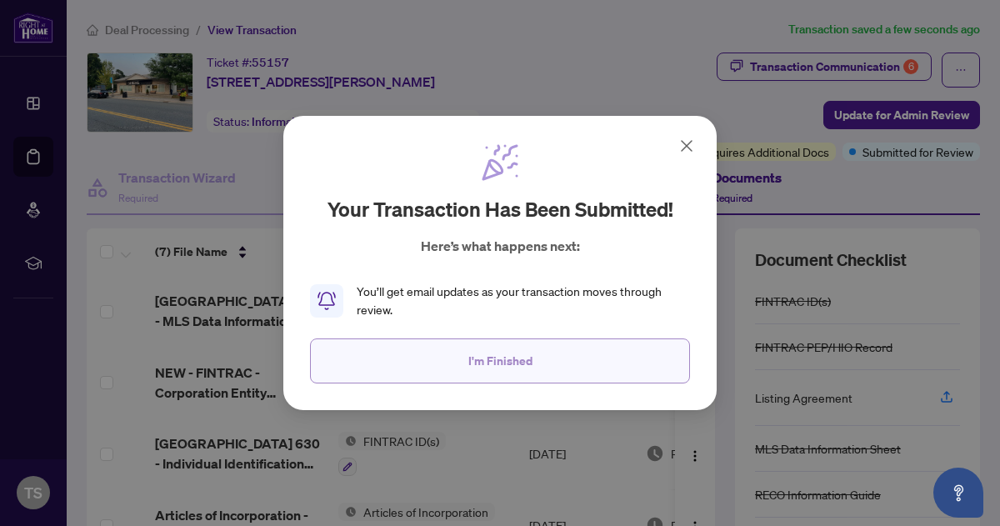
click at [503, 365] on span "I'm Finished" at bounding box center [500, 361] width 64 height 27
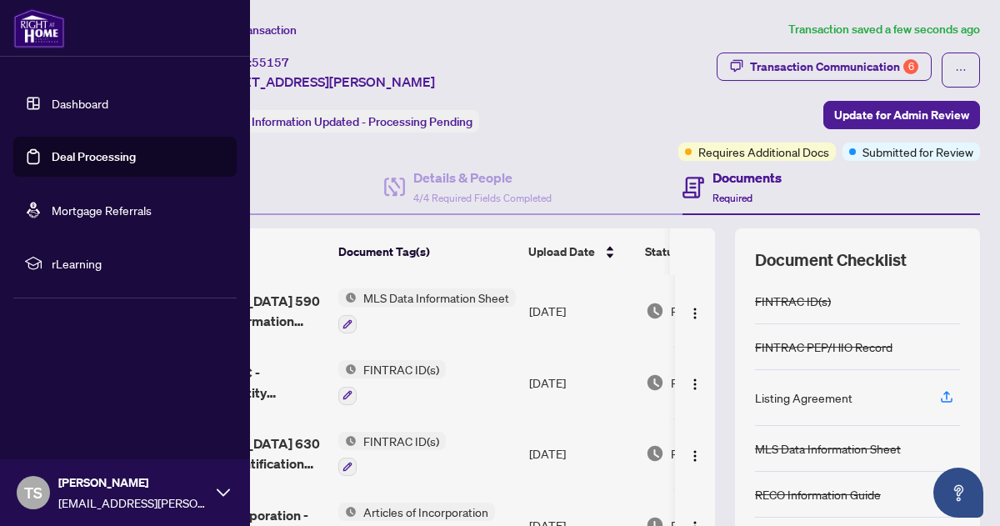
click at [65, 101] on link "Dashboard" at bounding box center [80, 103] width 57 height 15
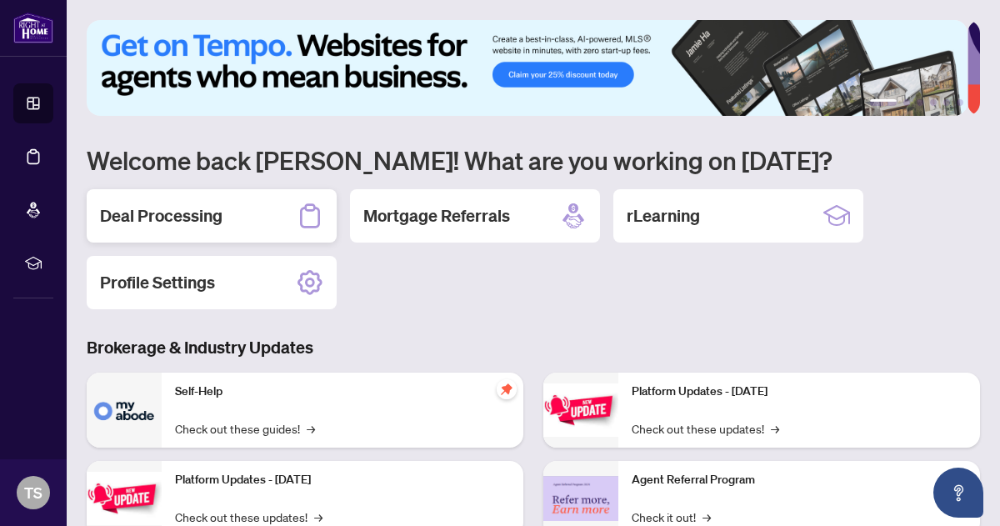
click at [195, 215] on h2 "Deal Processing" at bounding box center [161, 215] width 123 height 23
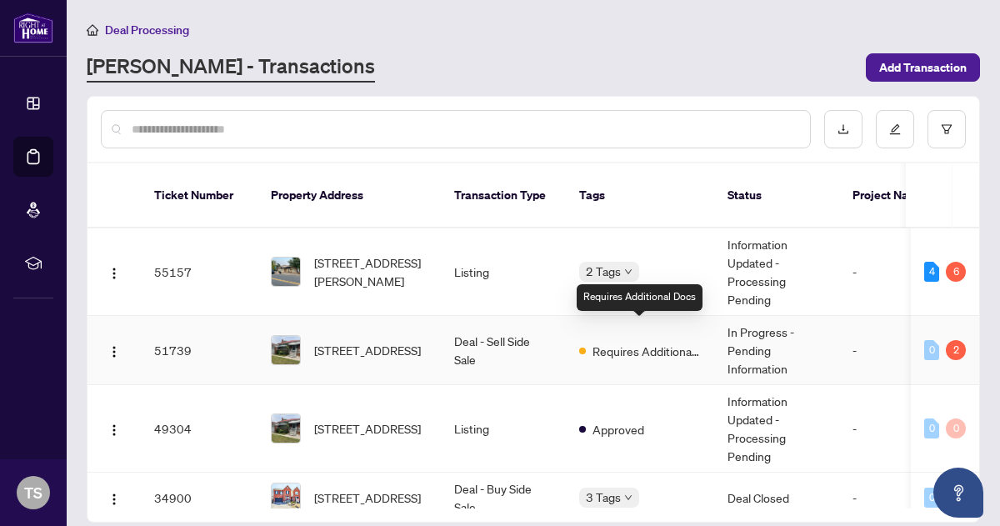
click at [619, 342] on span "Requires Additional Docs" at bounding box center [647, 351] width 108 height 18
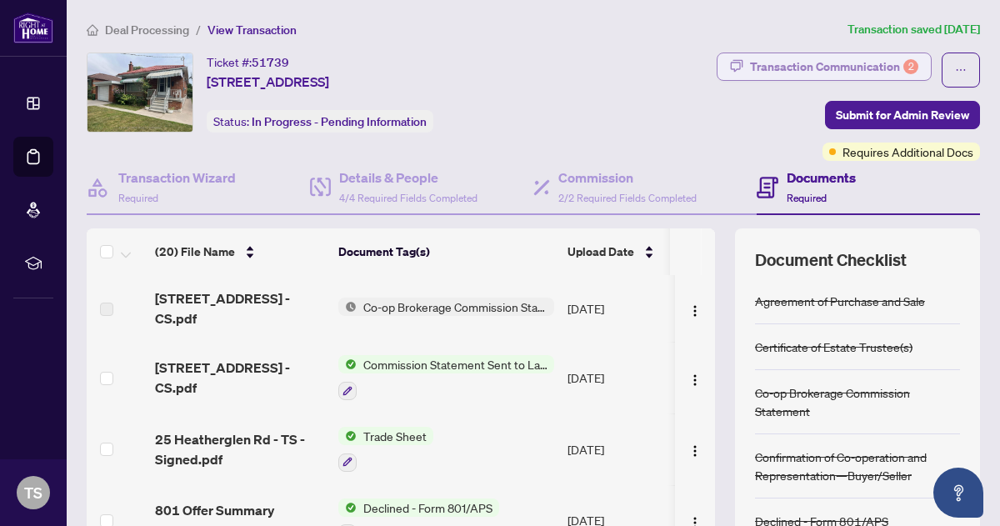
click at [785, 61] on div "Transaction Communication 2" at bounding box center [834, 66] width 168 height 27
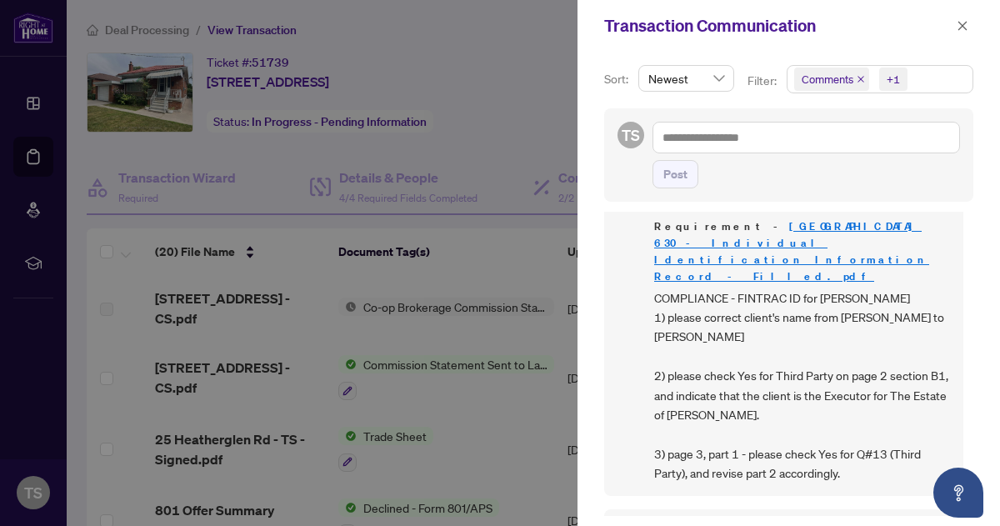
scroll to position [1069, 0]
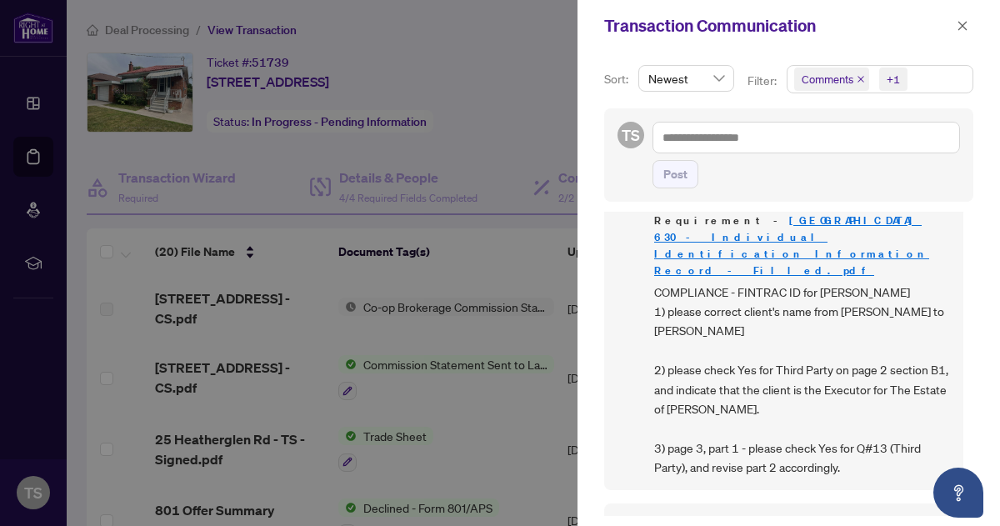
click at [799, 233] on link "[GEOGRAPHIC_DATA] 630 - Individual Identification Information Record - Filled.p…" at bounding box center [791, 245] width 275 height 64
click at [961, 25] on icon "close" at bounding box center [963, 25] width 9 height 9
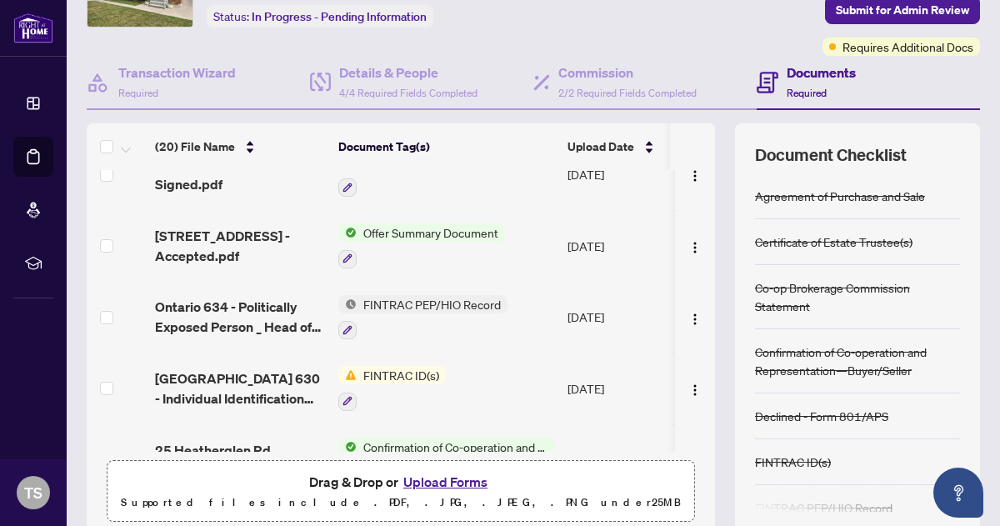
scroll to position [888, 0]
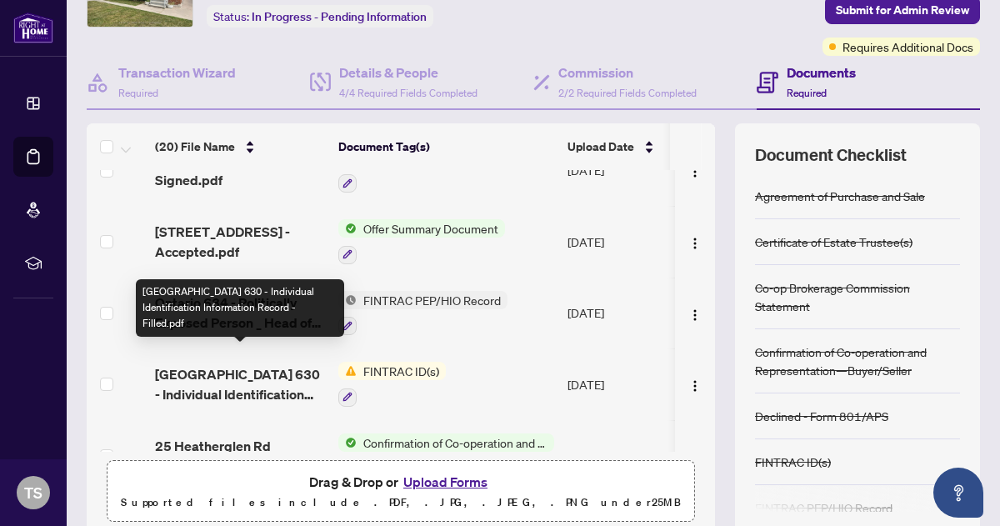
click at [262, 364] on span "[GEOGRAPHIC_DATA] 630 - Individual Identification Information Record - Filled.p…" at bounding box center [240, 384] width 170 height 40
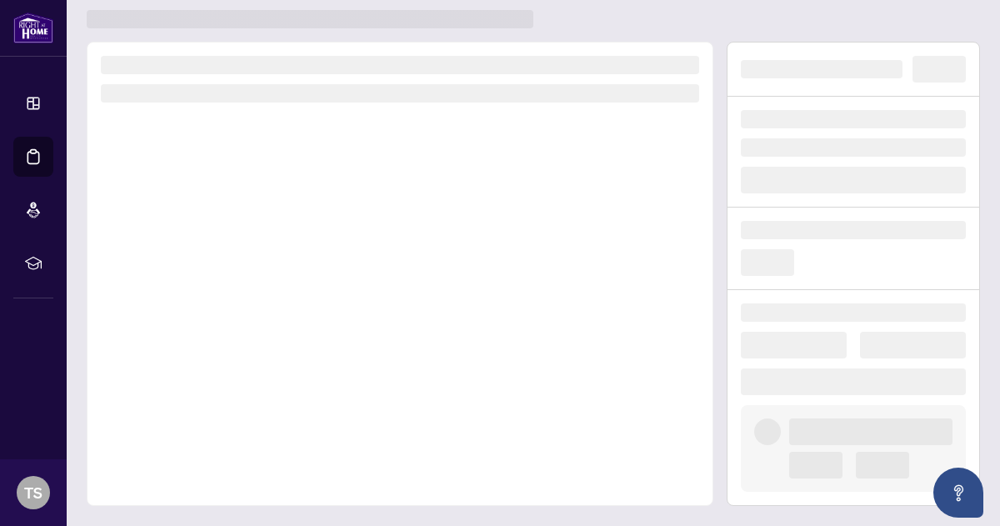
scroll to position [40, 0]
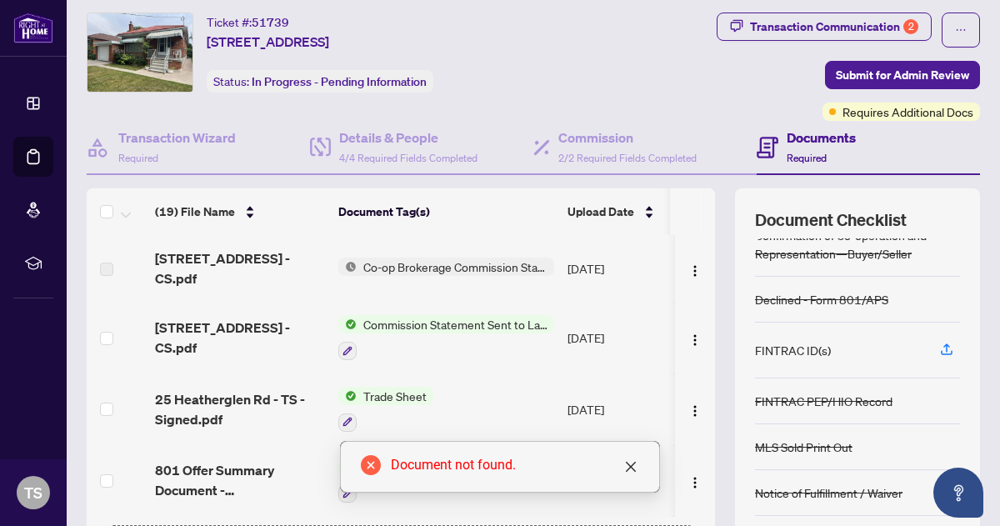
scroll to position [183, 0]
drag, startPoint x: 938, startPoint y: 346, endPoint x: 899, endPoint y: 353, distance: 38.9
click at [899, 353] on div "FINTRAC ID(s)" at bounding box center [857, 350] width 205 height 56
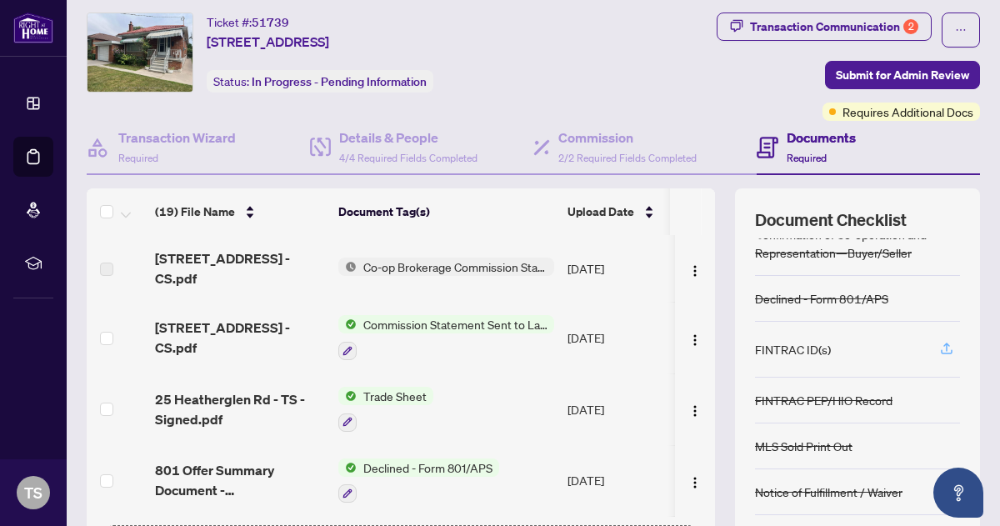
click at [939, 342] on icon "button" at bounding box center [946, 348] width 15 height 15
click at [939, 341] on icon "button" at bounding box center [946, 348] width 15 height 15
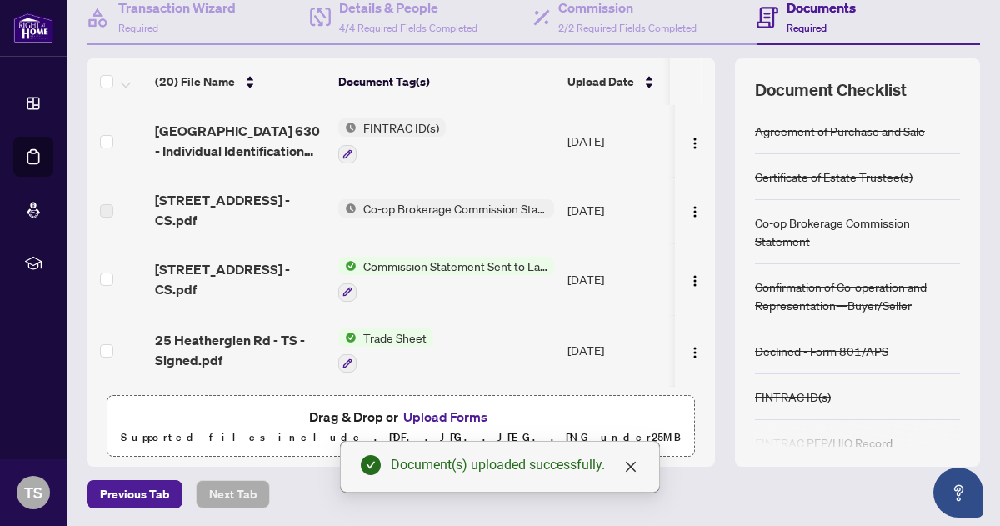
scroll to position [0, 0]
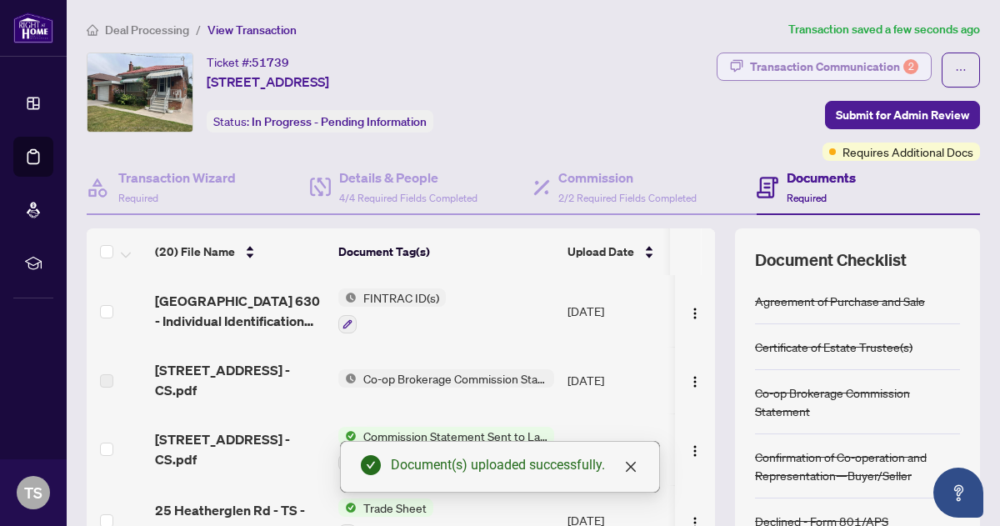
click at [805, 63] on div "Transaction Communication 2" at bounding box center [834, 66] width 168 height 27
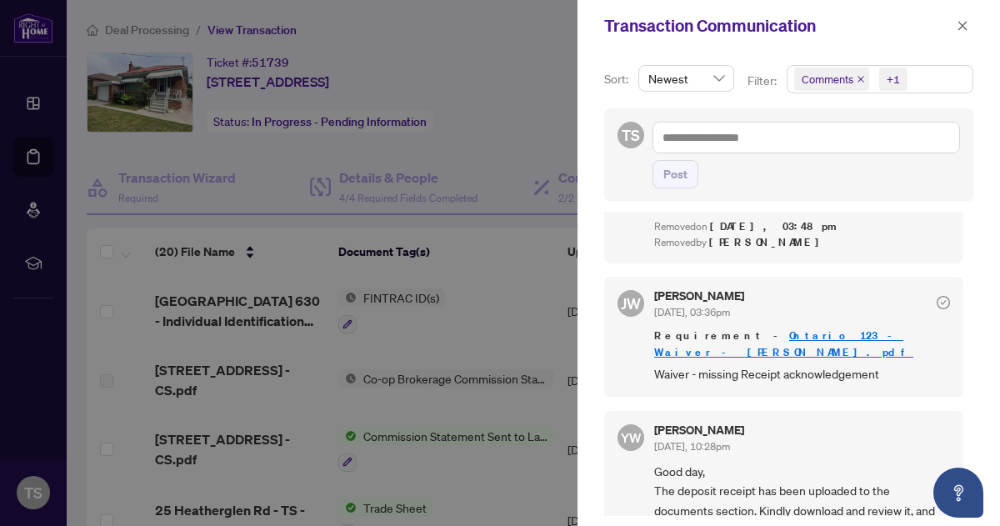
scroll to position [1538, 0]
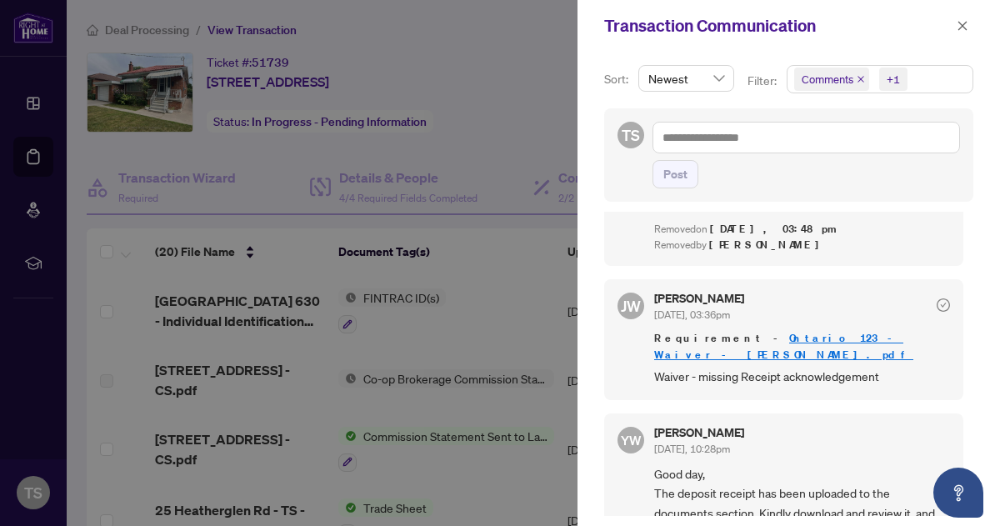
click at [789, 331] on link "Ontario 123 - Waiver - Paul.pdf" at bounding box center [783, 346] width 259 height 31
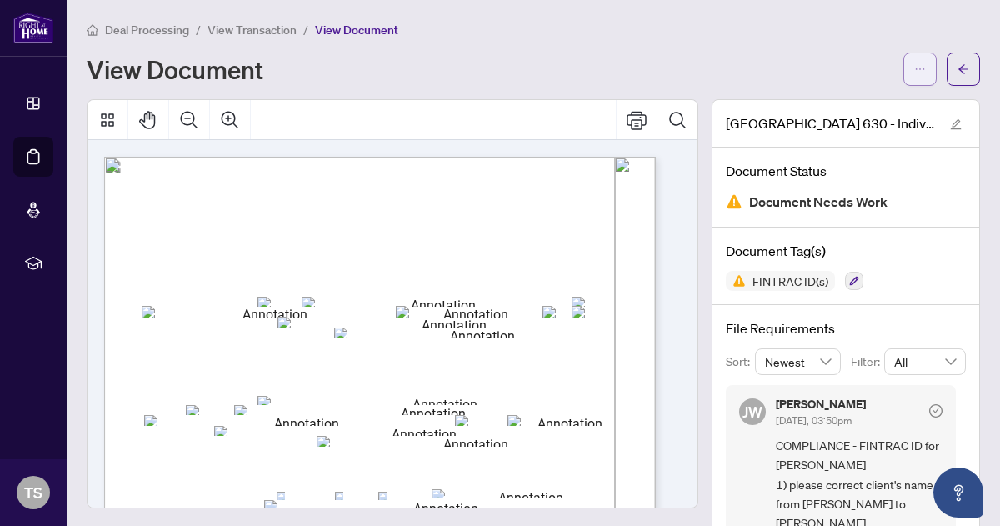
click at [914, 66] on icon "ellipsis" at bounding box center [920, 69] width 12 height 12
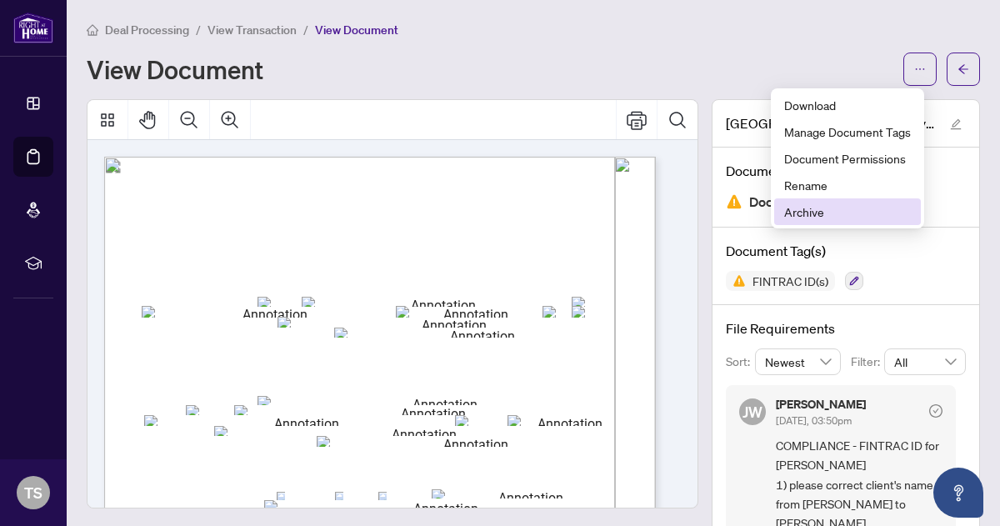
click at [815, 208] on span "Archive" at bounding box center [847, 212] width 127 height 18
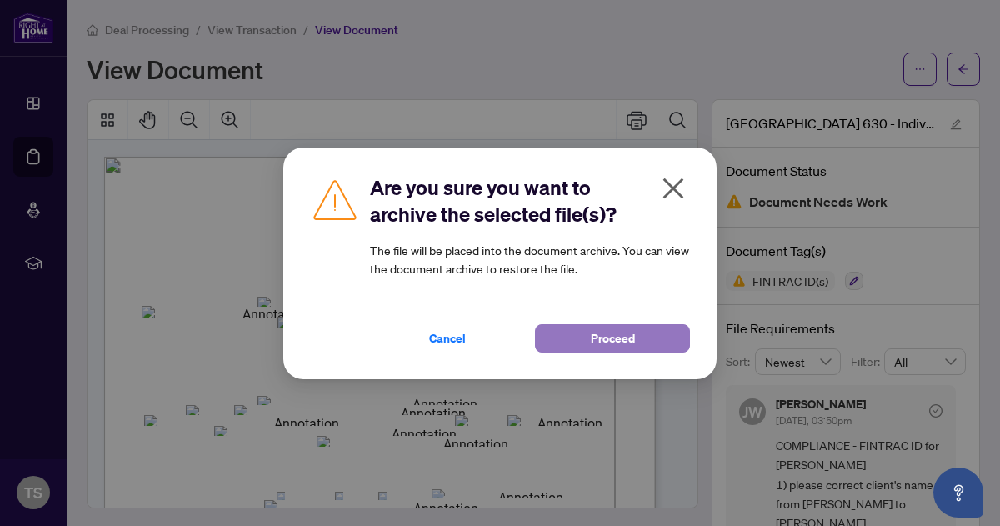
click at [618, 341] on span "Proceed" at bounding box center [613, 338] width 44 height 27
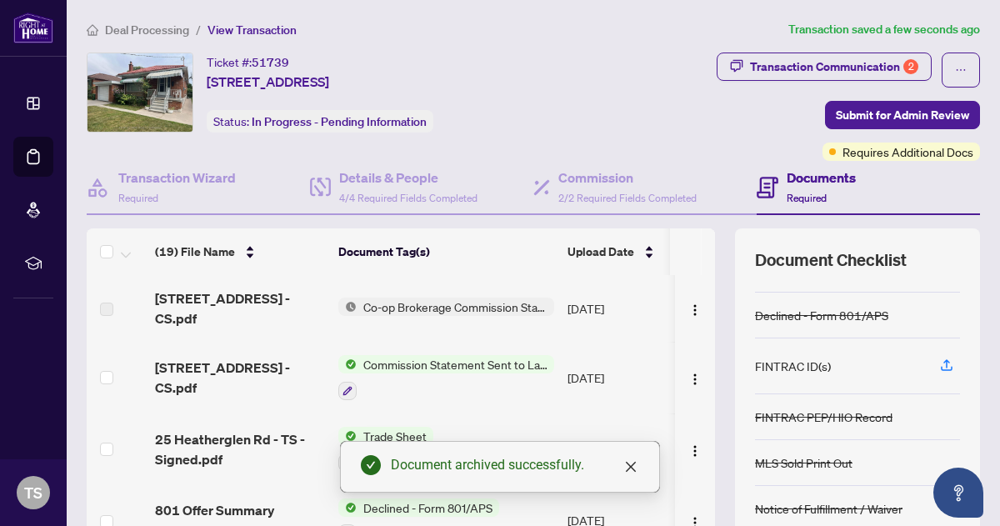
scroll to position [223, 0]
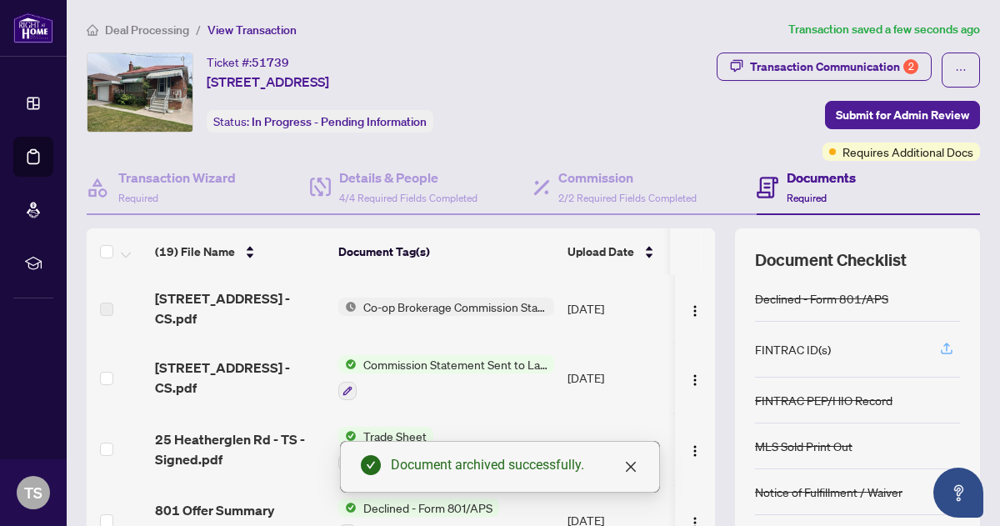
click at [939, 345] on icon "button" at bounding box center [946, 348] width 15 height 15
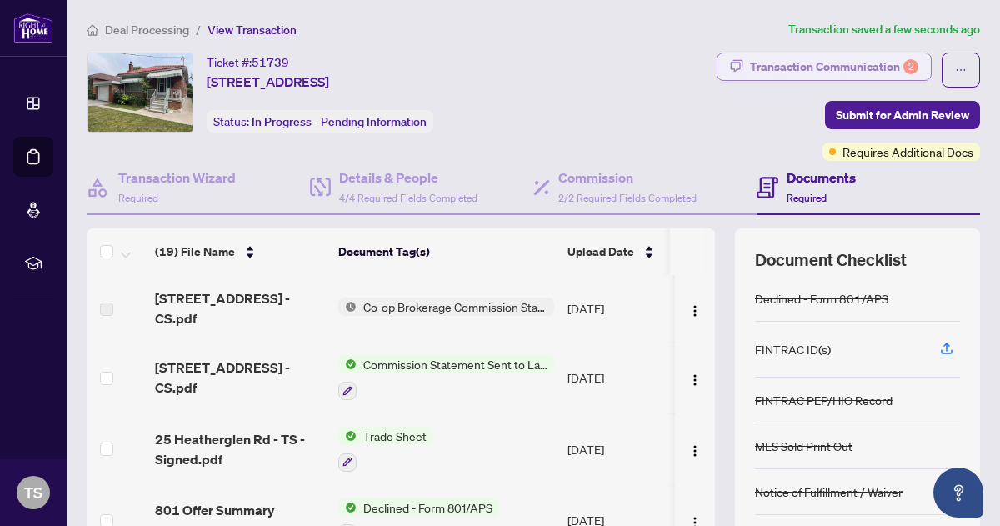
click at [765, 63] on div "Transaction Communication 2" at bounding box center [834, 66] width 168 height 27
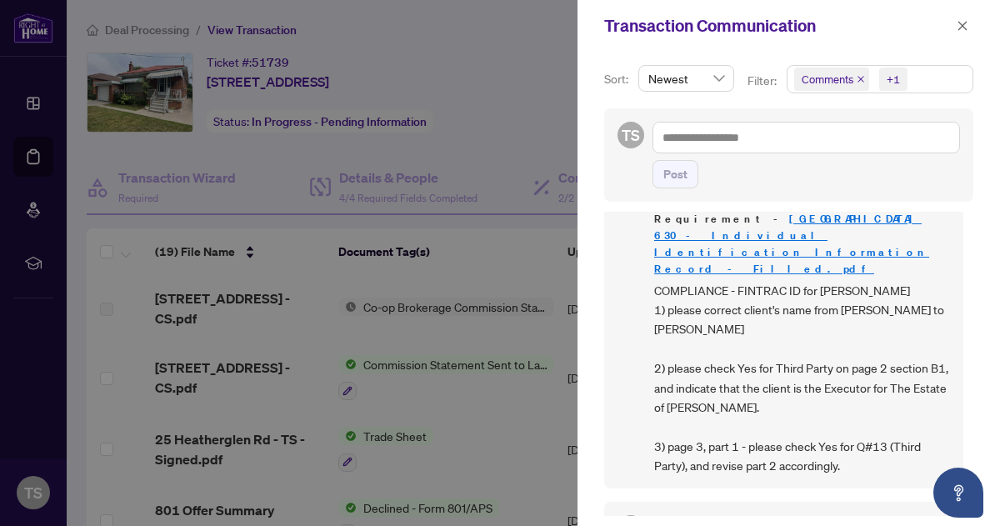
scroll to position [1072, 0]
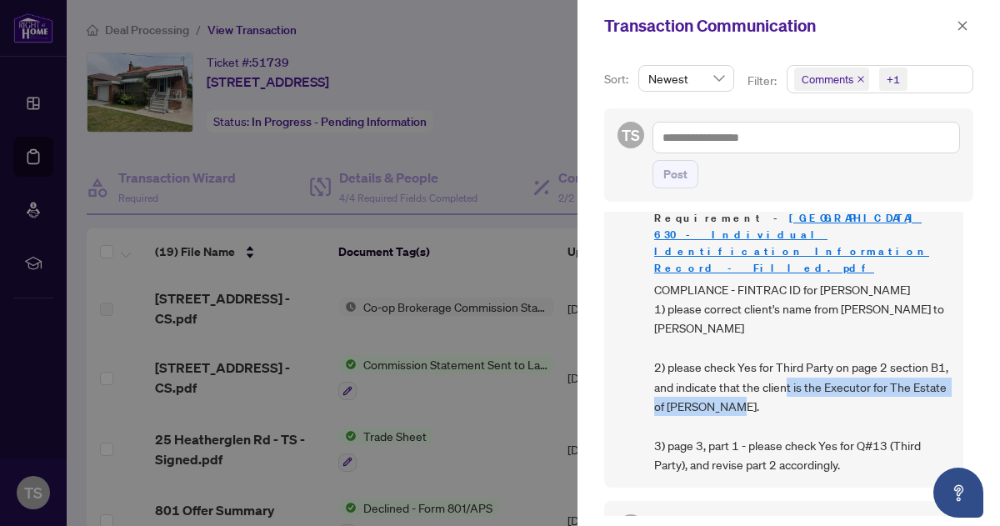
drag, startPoint x: 844, startPoint y: 368, endPoint x: 929, endPoint y: 390, distance: 87.7
click at [929, 390] on span "COMPLIANCE - FINTRAC ID for [PERSON_NAME] 1) please correct client's name from …" at bounding box center [802, 377] width 296 height 195
copy span "Executor for The Estate of Edwin Kwasi Yeboah."
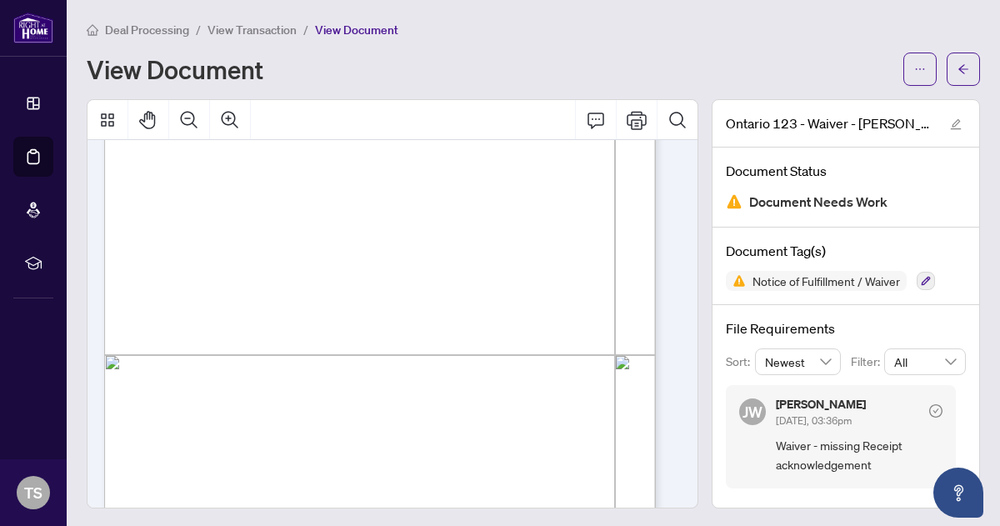
scroll to position [312, 0]
click at [915, 68] on button "button" at bounding box center [920, 69] width 33 height 33
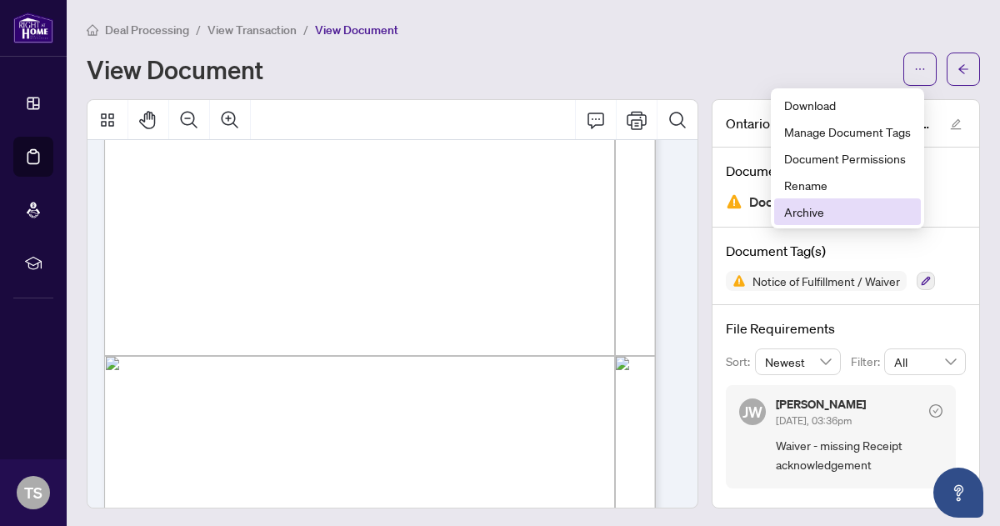
click at [809, 206] on span "Archive" at bounding box center [847, 212] width 127 height 18
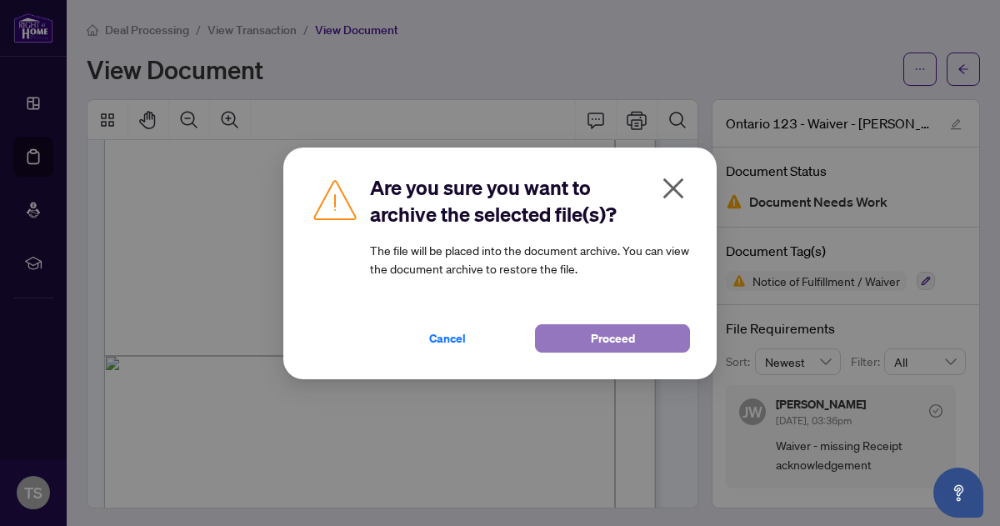
click at [621, 333] on span "Proceed" at bounding box center [613, 338] width 44 height 27
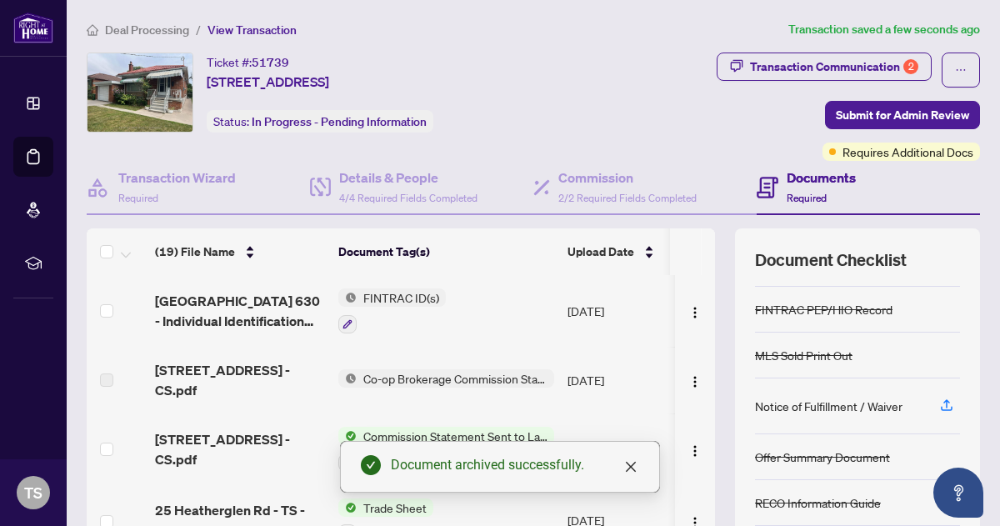
scroll to position [308, 0]
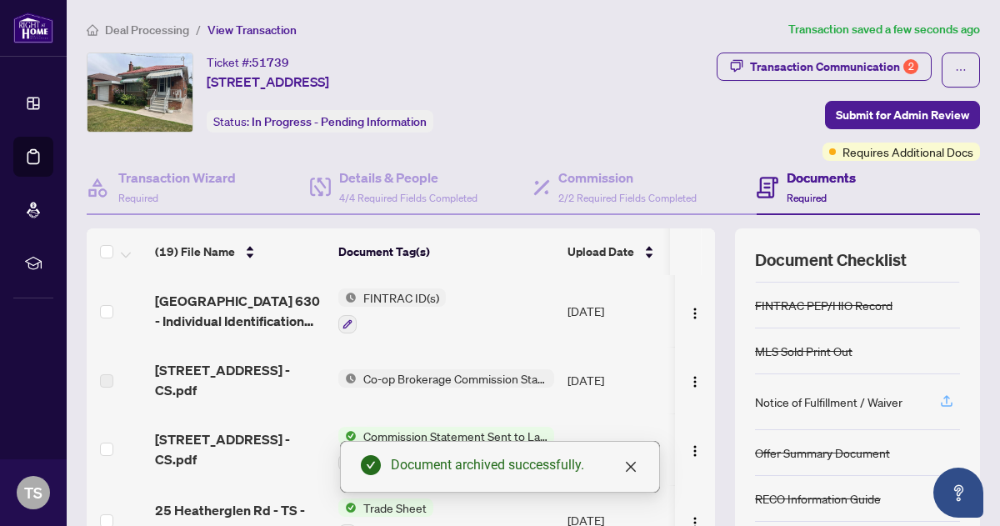
click at [939, 401] on icon "button" at bounding box center [946, 400] width 15 height 15
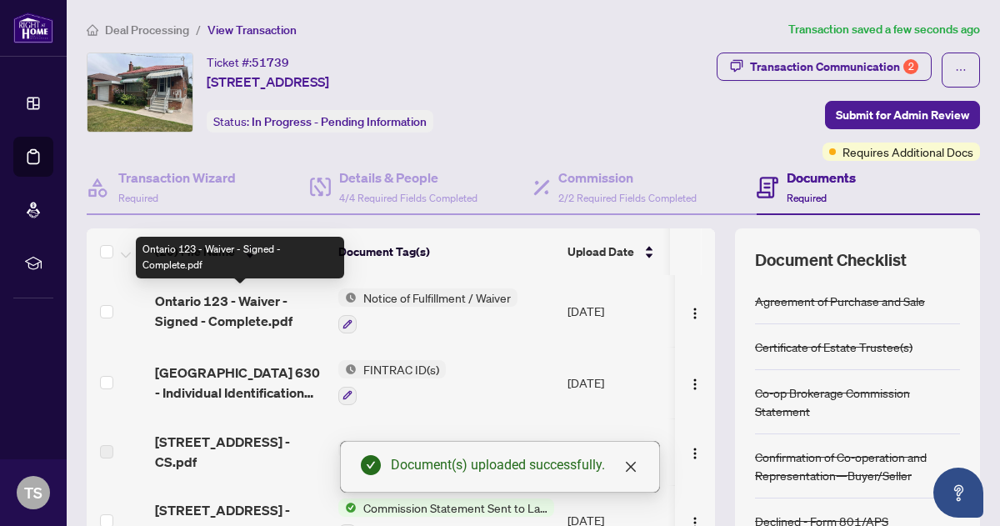
click at [226, 306] on span "Ontario 123 - Waiver - Signed - Complete.pdf" at bounding box center [240, 311] width 170 height 40
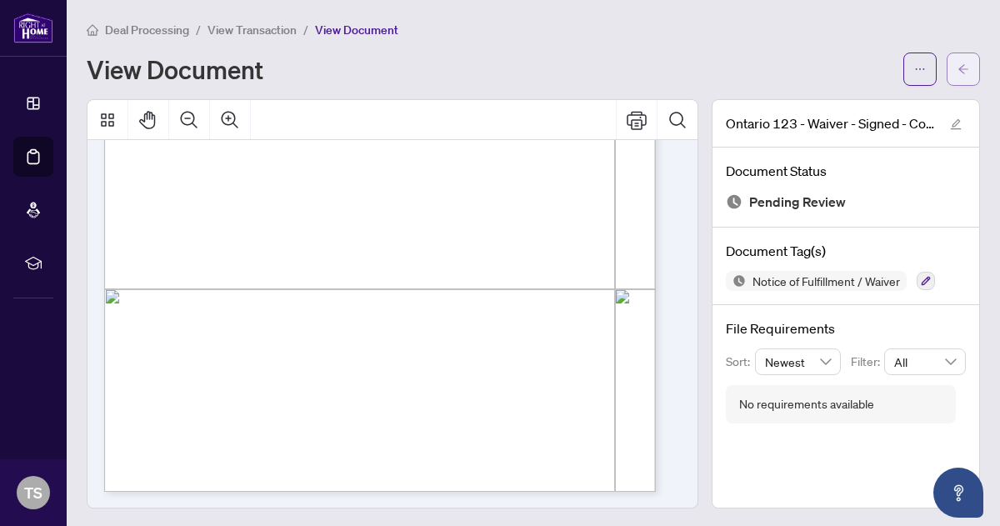
click at [958, 61] on span "button" at bounding box center [964, 69] width 12 height 27
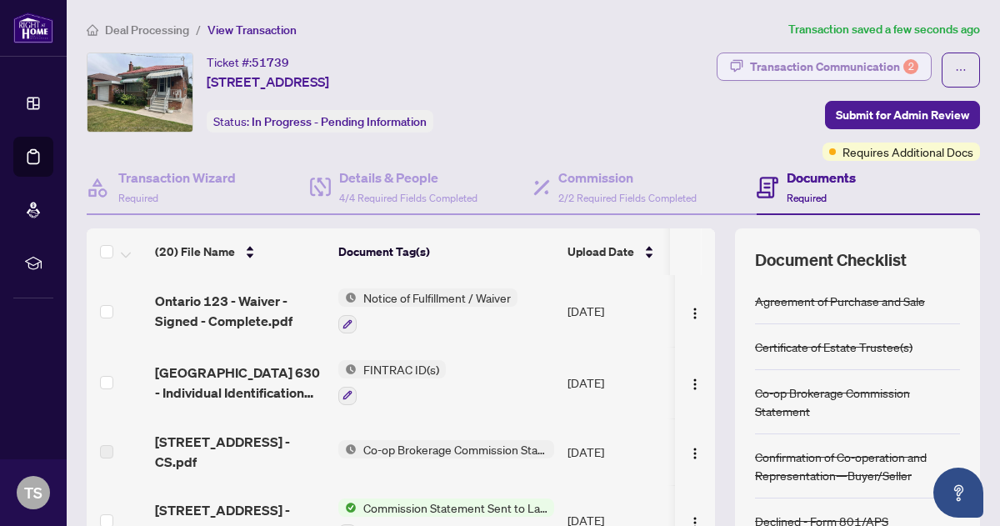
click at [812, 62] on div "Transaction Communication 2" at bounding box center [834, 66] width 168 height 27
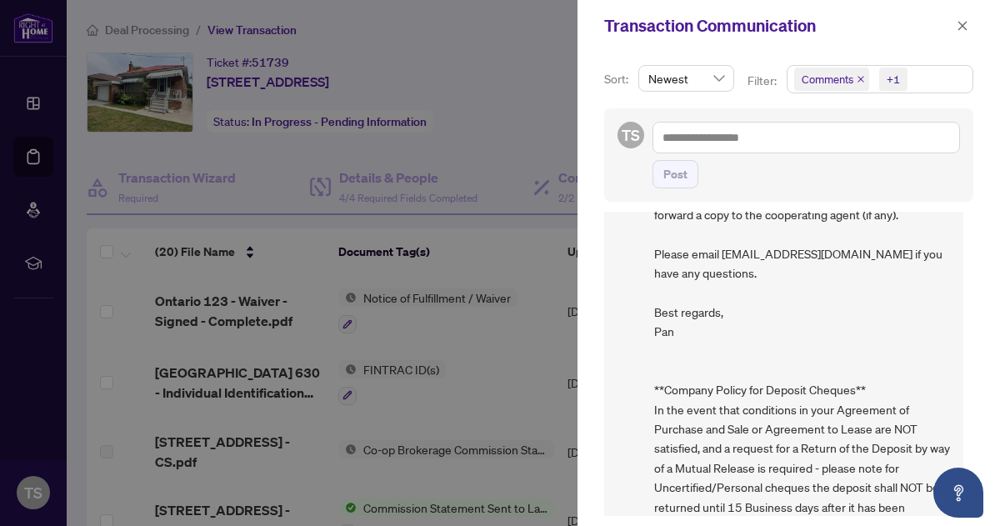
scroll to position [2, 0]
click at [964, 25] on icon "close" at bounding box center [963, 25] width 9 height 9
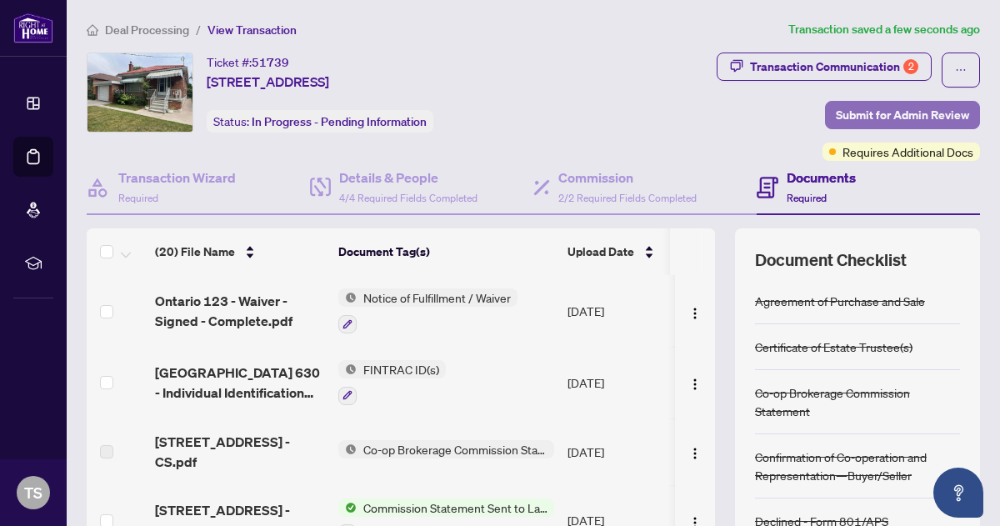
click at [881, 109] on span "Submit for Admin Review" at bounding box center [902, 115] width 133 height 27
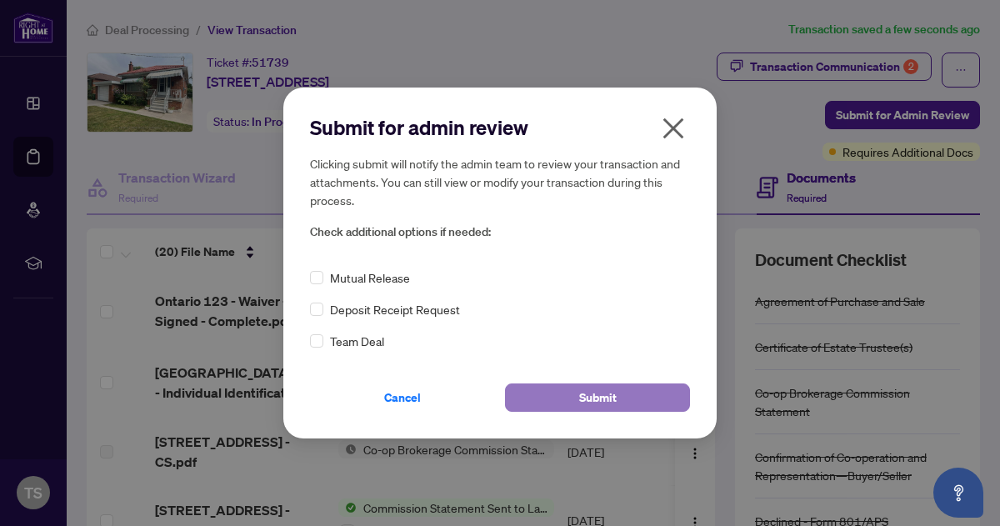
click at [595, 401] on span "Submit" at bounding box center [598, 397] width 38 height 27
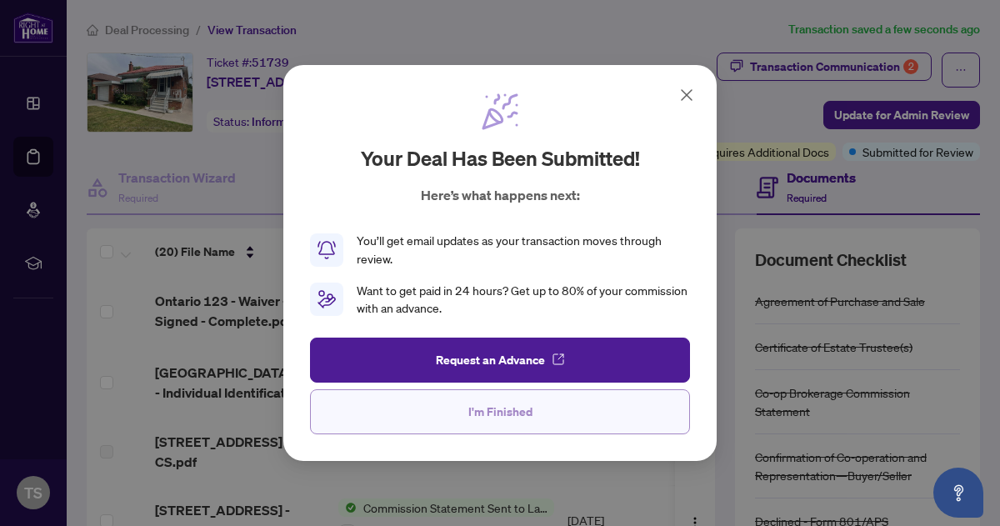
click at [511, 410] on span "I'm Finished" at bounding box center [500, 411] width 64 height 27
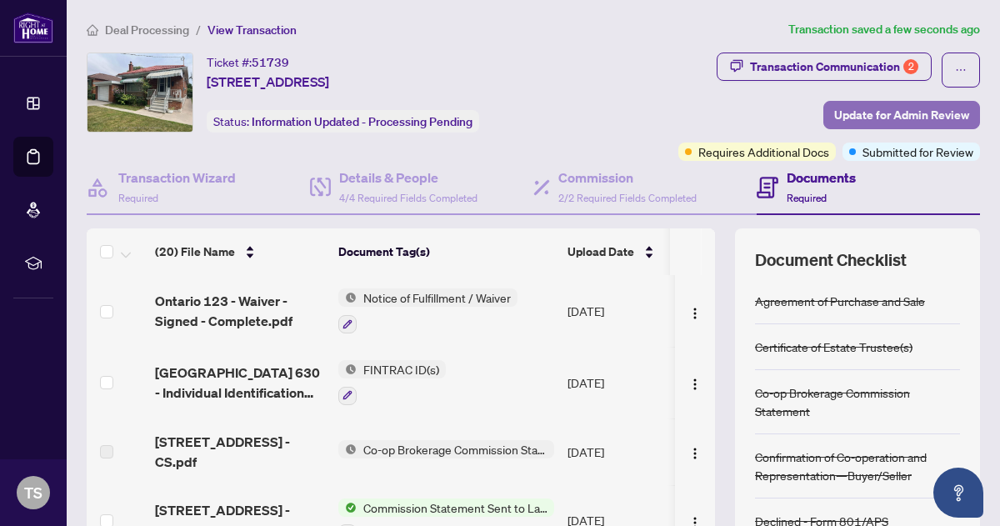
click at [881, 118] on span "Update for Admin Review" at bounding box center [901, 115] width 135 height 27
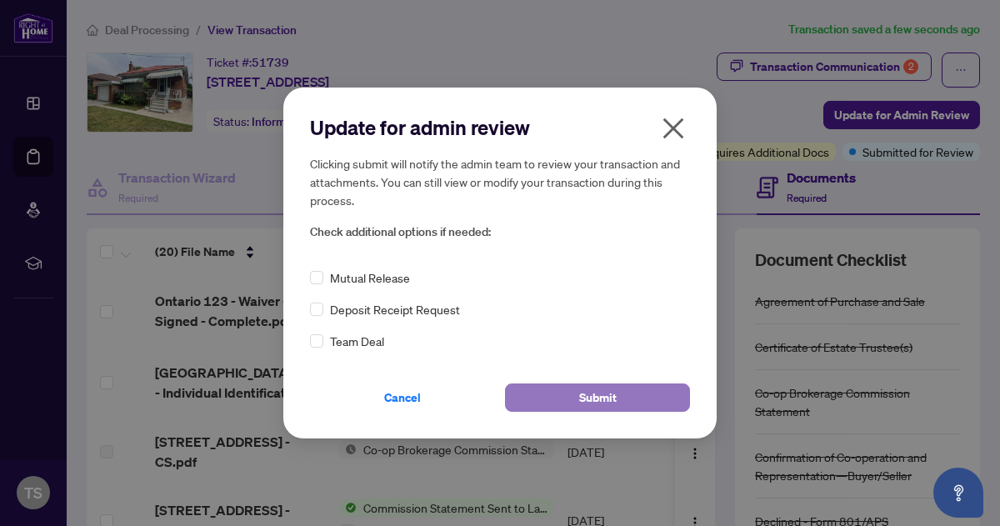
click at [588, 392] on span "Submit" at bounding box center [598, 397] width 38 height 27
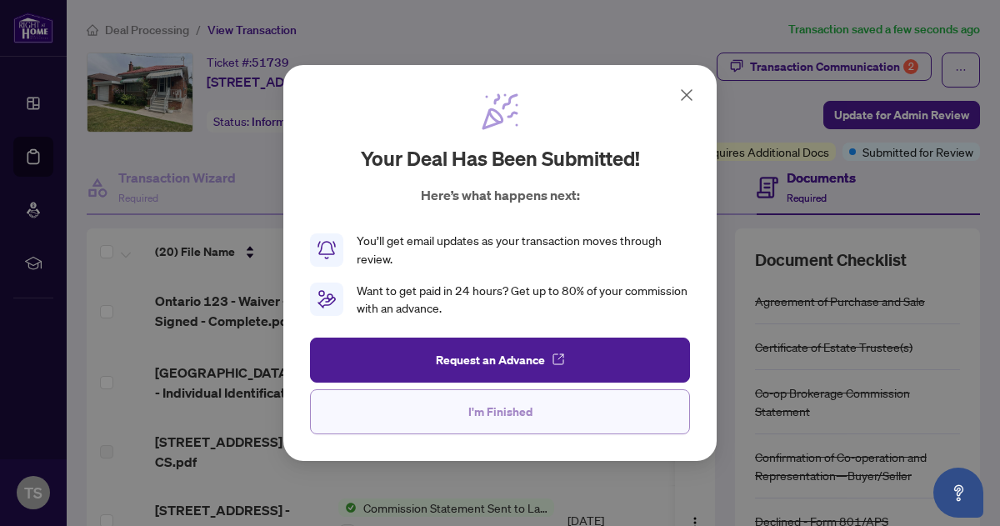
click at [504, 411] on span "I'm Finished" at bounding box center [500, 411] width 64 height 27
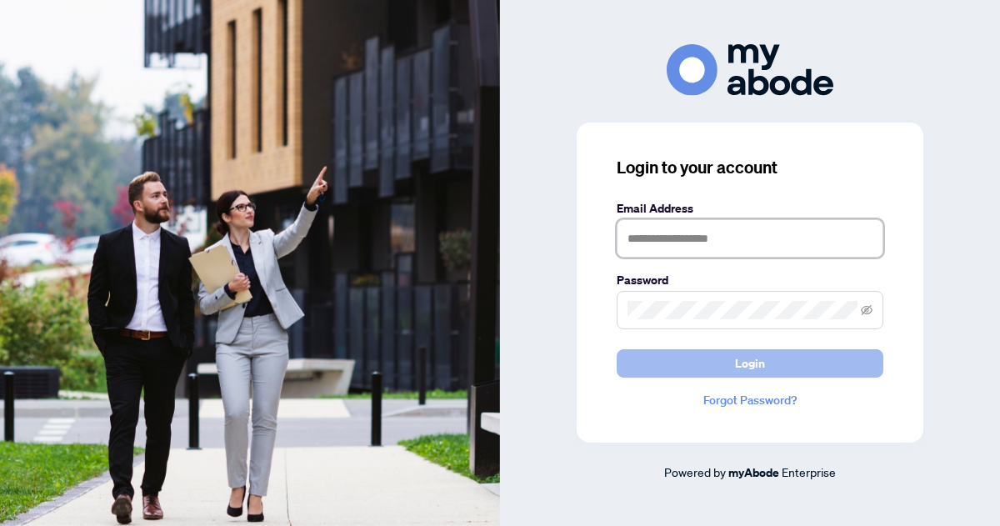
type input "**********"
click at [748, 359] on span "Login" at bounding box center [750, 363] width 30 height 27
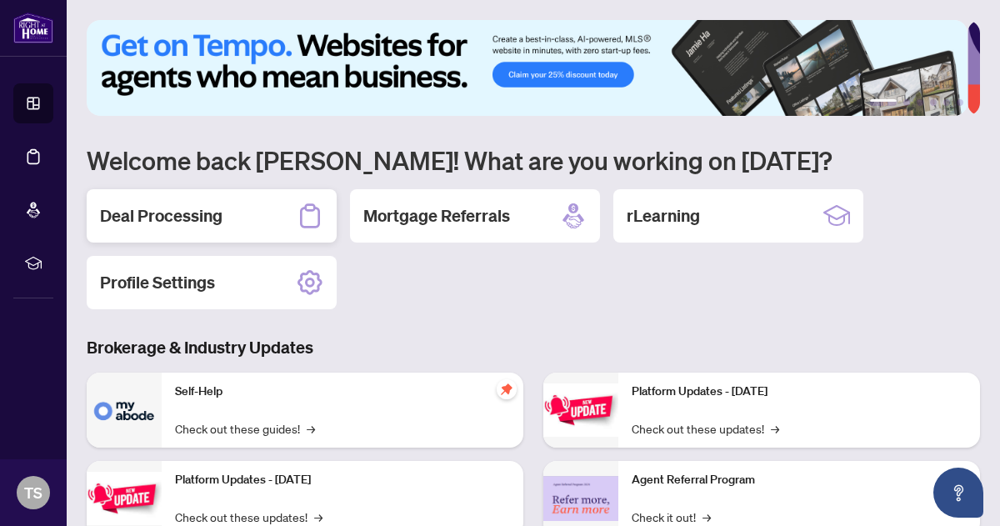
click at [248, 204] on div "Deal Processing" at bounding box center [212, 215] width 250 height 53
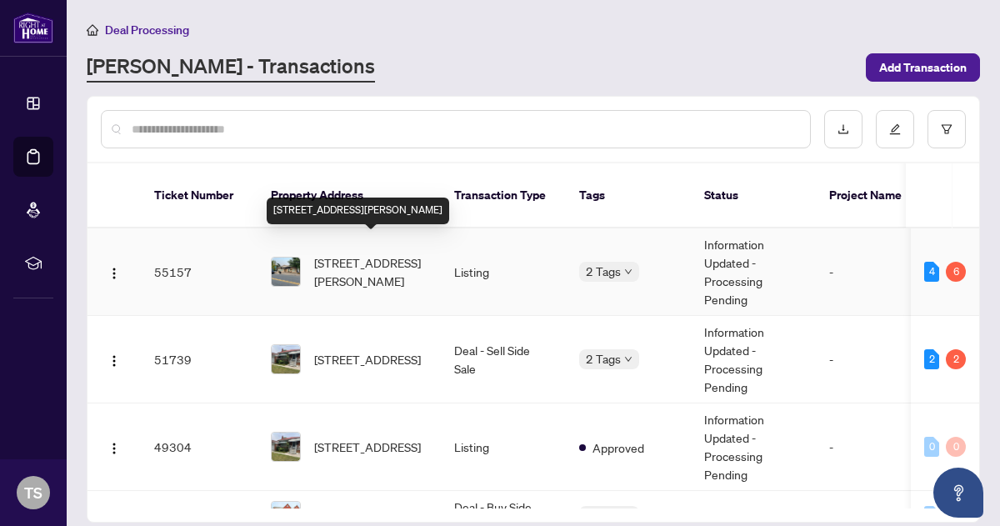
click at [350, 253] on span "[STREET_ADDRESS][PERSON_NAME]" at bounding box center [370, 271] width 113 height 37
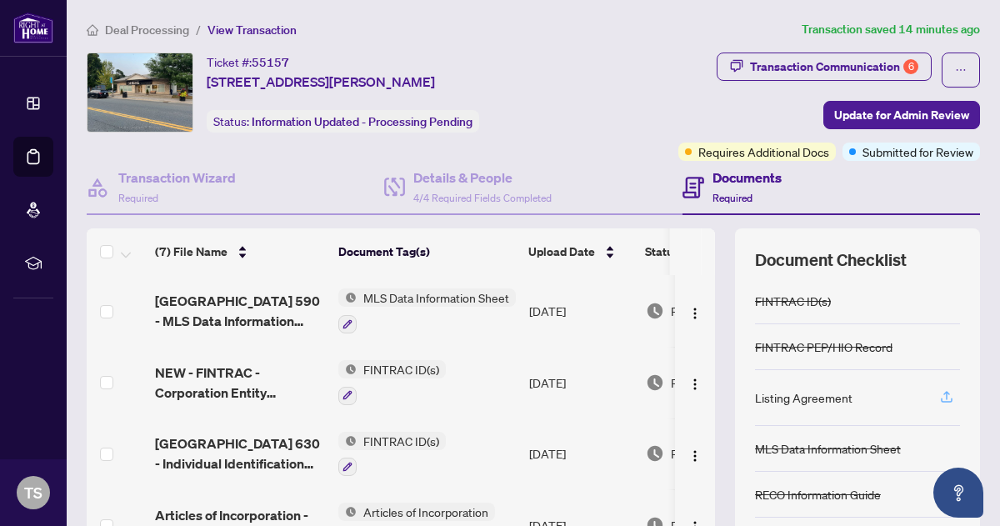
click at [944, 391] on icon "button" at bounding box center [947, 395] width 7 height 8
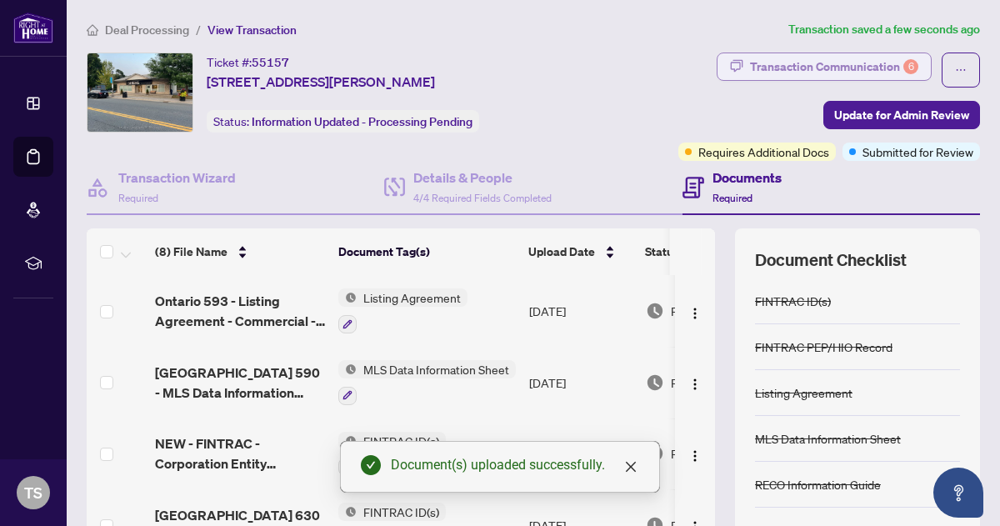
click at [795, 63] on div "Transaction Communication 6" at bounding box center [834, 66] width 168 height 27
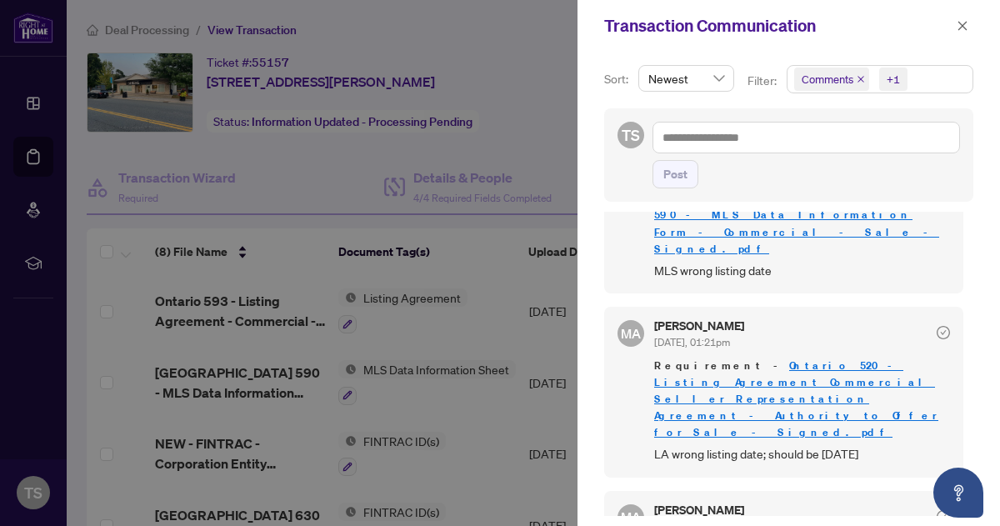
scroll to position [489, 0]
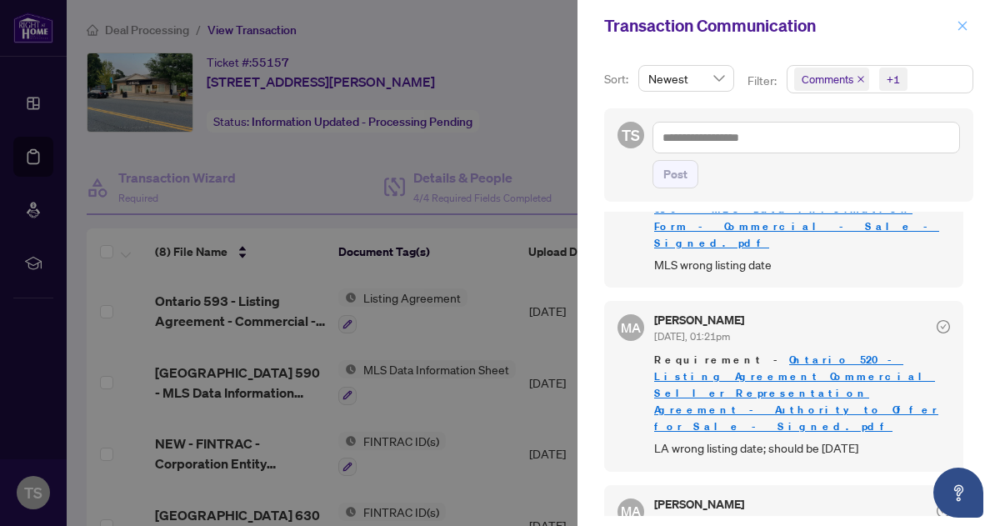
click at [962, 26] on icon "close" at bounding box center [963, 25] width 9 height 9
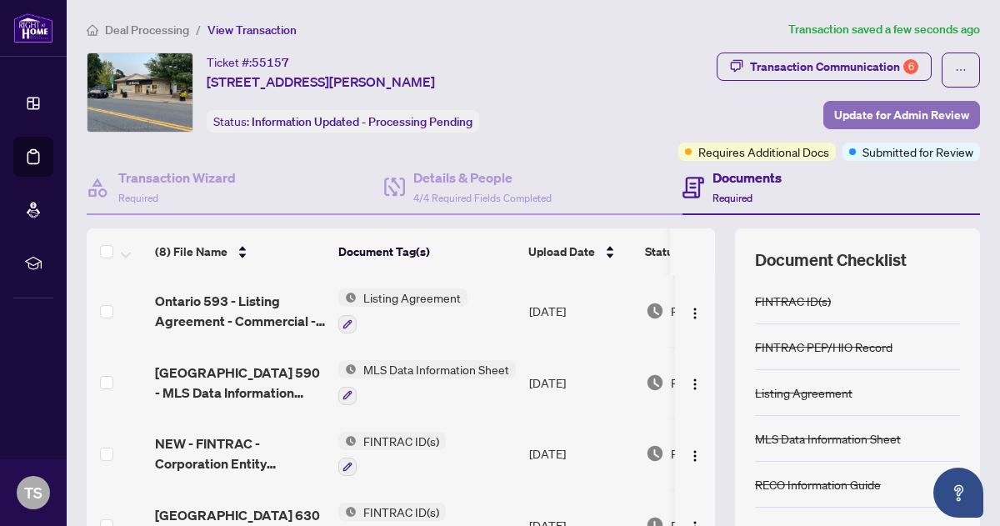
click at [889, 118] on span "Update for Admin Review" at bounding box center [901, 115] width 135 height 27
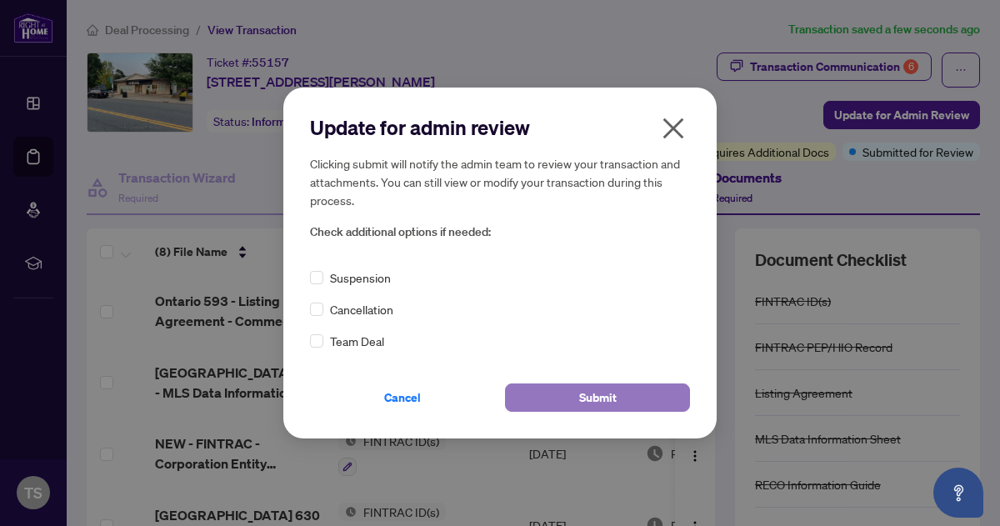
click at [605, 398] on span "Submit" at bounding box center [598, 397] width 38 height 27
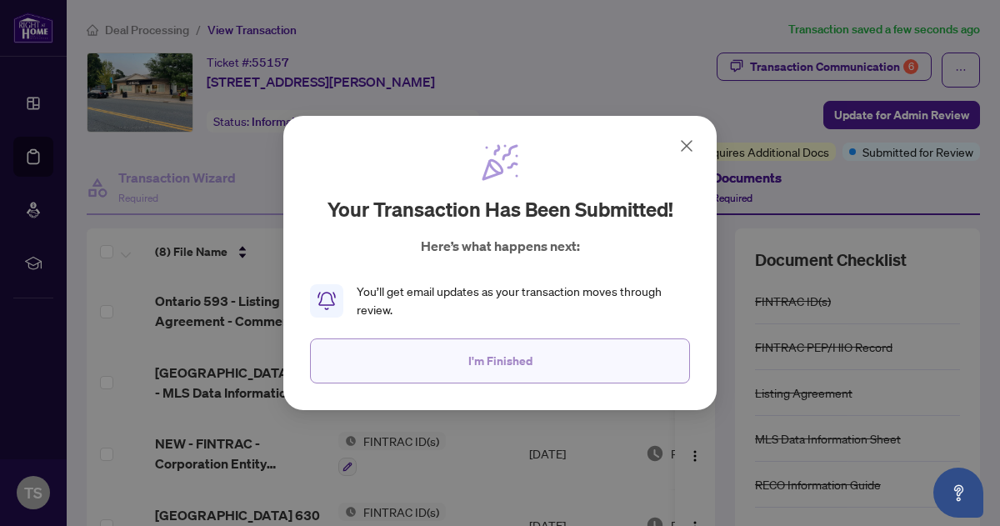
click at [493, 363] on span "I'm Finished" at bounding box center [500, 361] width 64 height 27
